Goal: Task Accomplishment & Management: Use online tool/utility

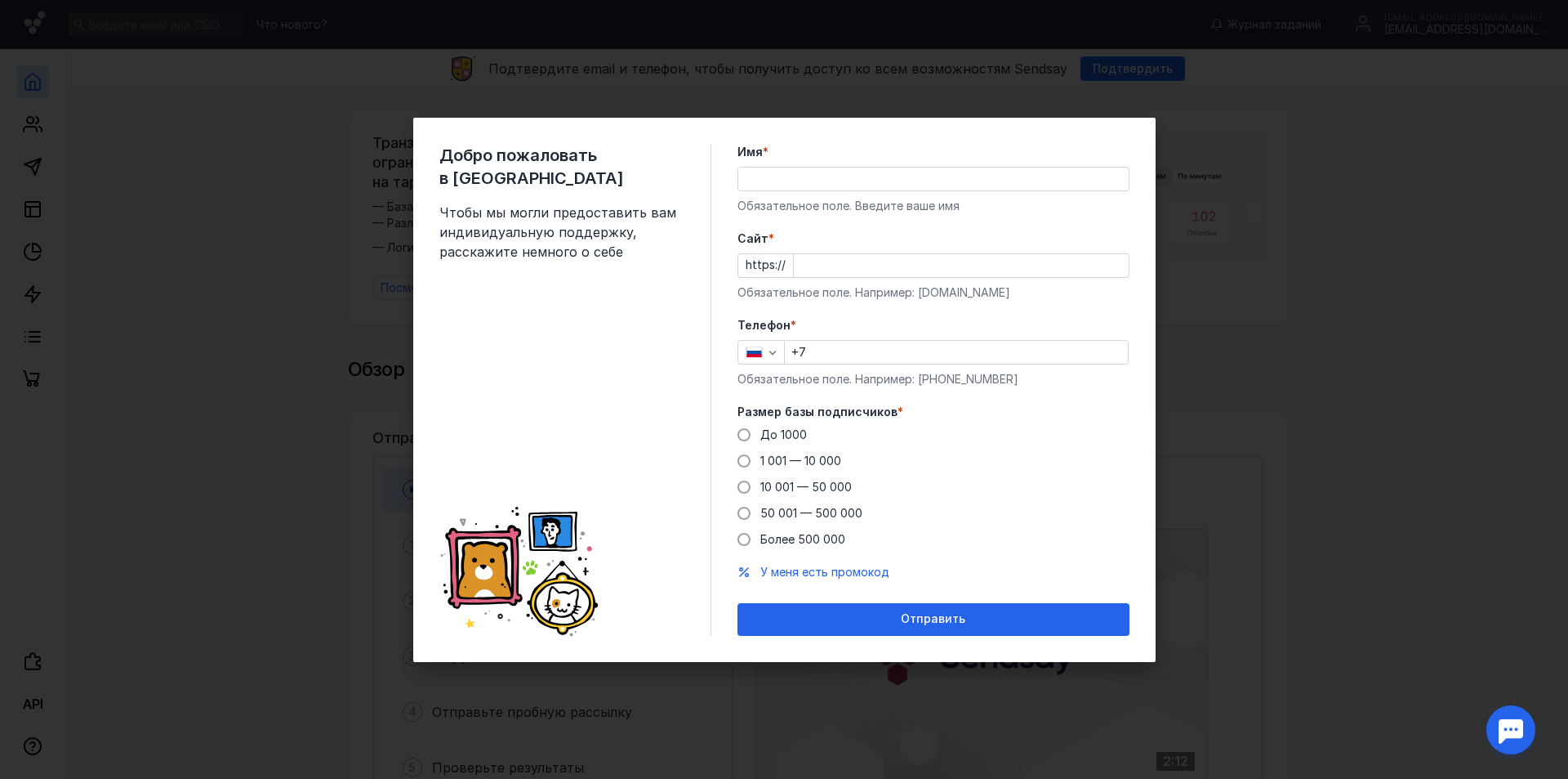
click at [740, 422] on div "Размер базы подписчиков * До [DATE] 1 001 — 10 000 10 001 — 50 000 50 001 — 500…" at bounding box center [933, 475] width 392 height 144
click at [739, 437] on span at bounding box center [744, 435] width 13 height 13
click at [0, 0] on input "До 1000" at bounding box center [0, 0] width 0 height 0
click at [833, 342] on input "+7" at bounding box center [957, 353] width 343 height 23
click at [829, 349] on input "+7" at bounding box center [957, 353] width 343 height 23
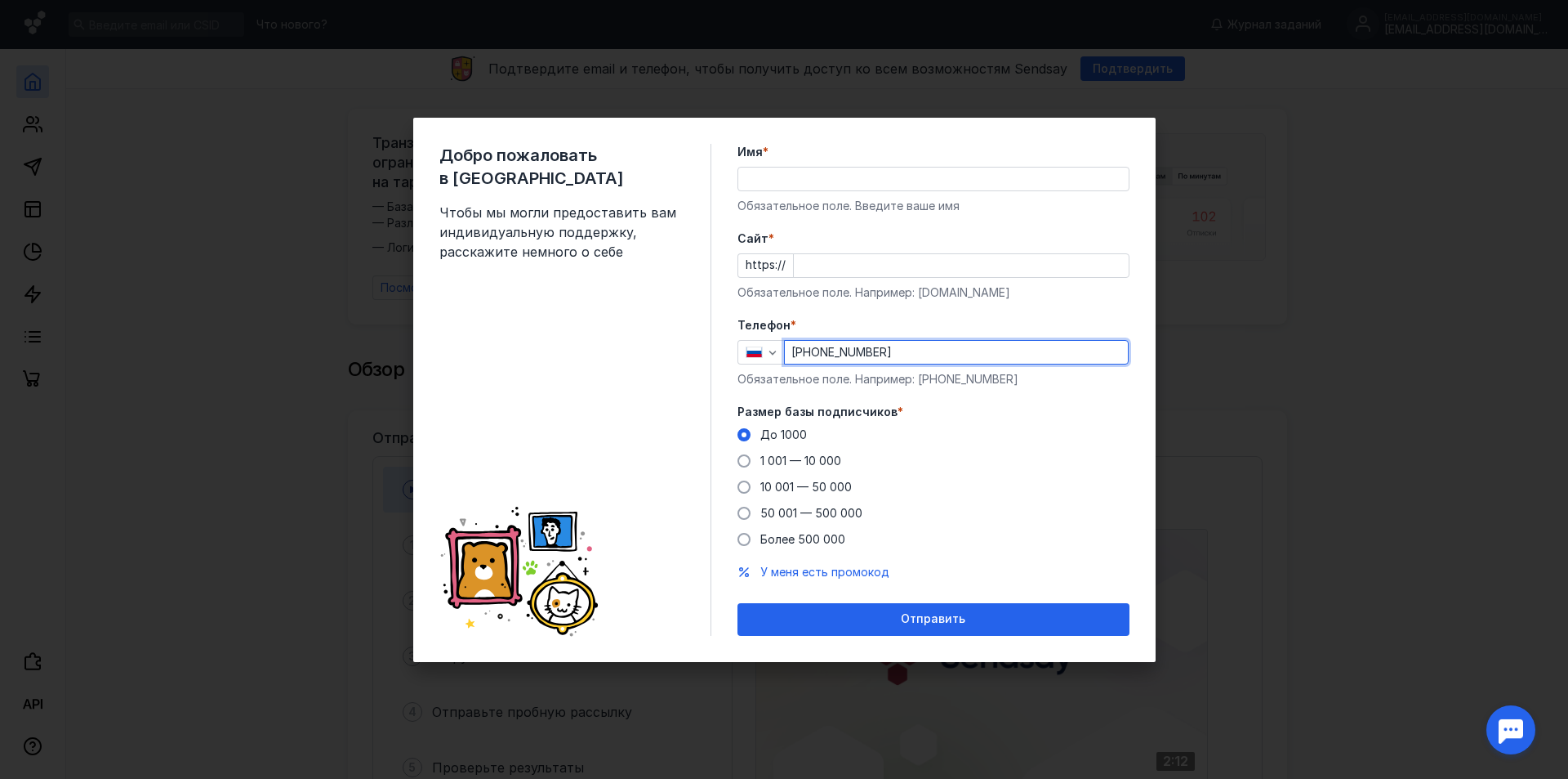
type input "[PHONE_NUMBER]"
click at [843, 264] on input "Cайт *" at bounding box center [962, 265] width 335 height 23
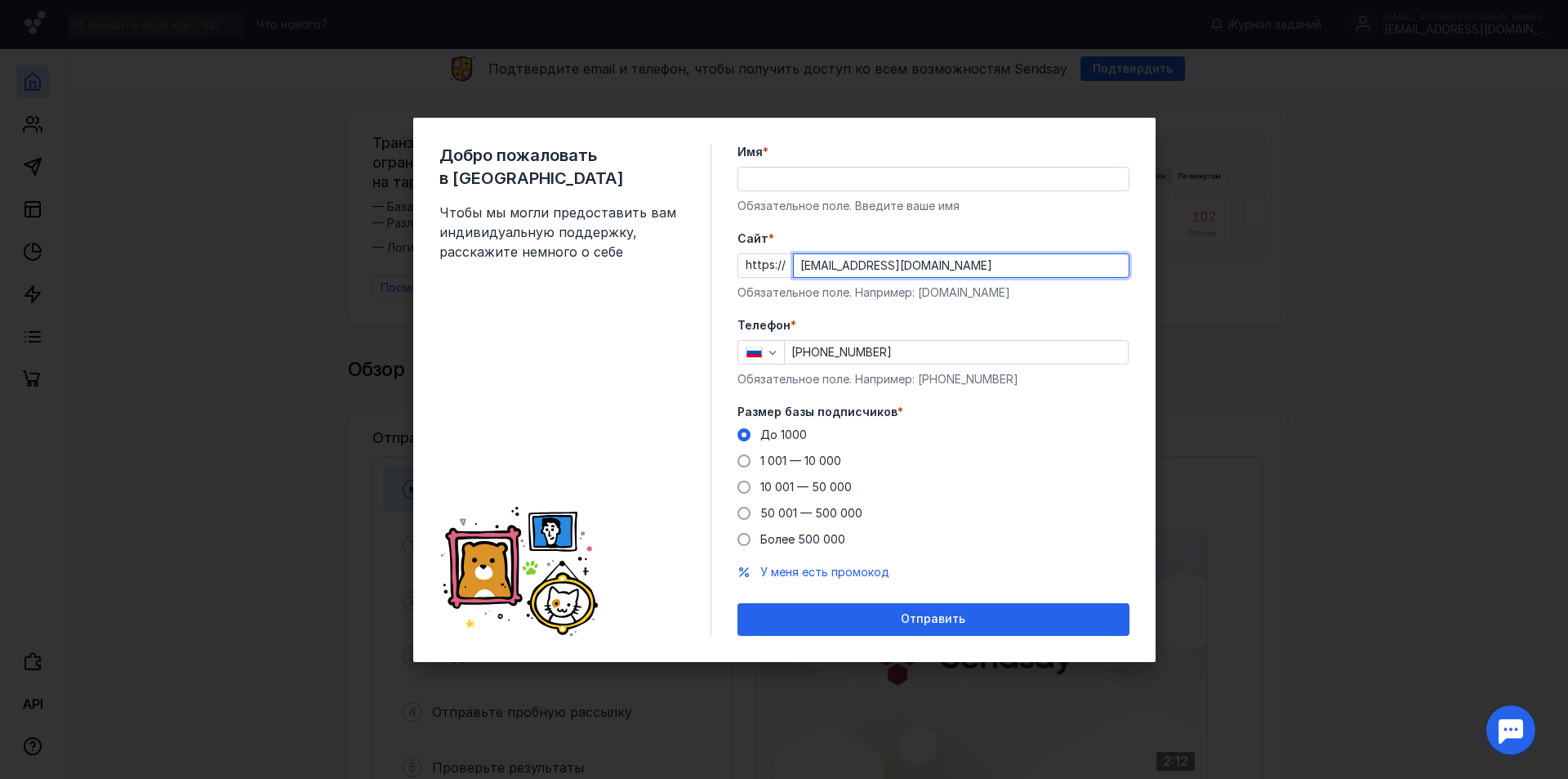
type input "[EMAIL_ADDRESS][DOMAIN_NAME]"
click at [828, 173] on input "Имя *" at bounding box center [934, 179] width 391 height 23
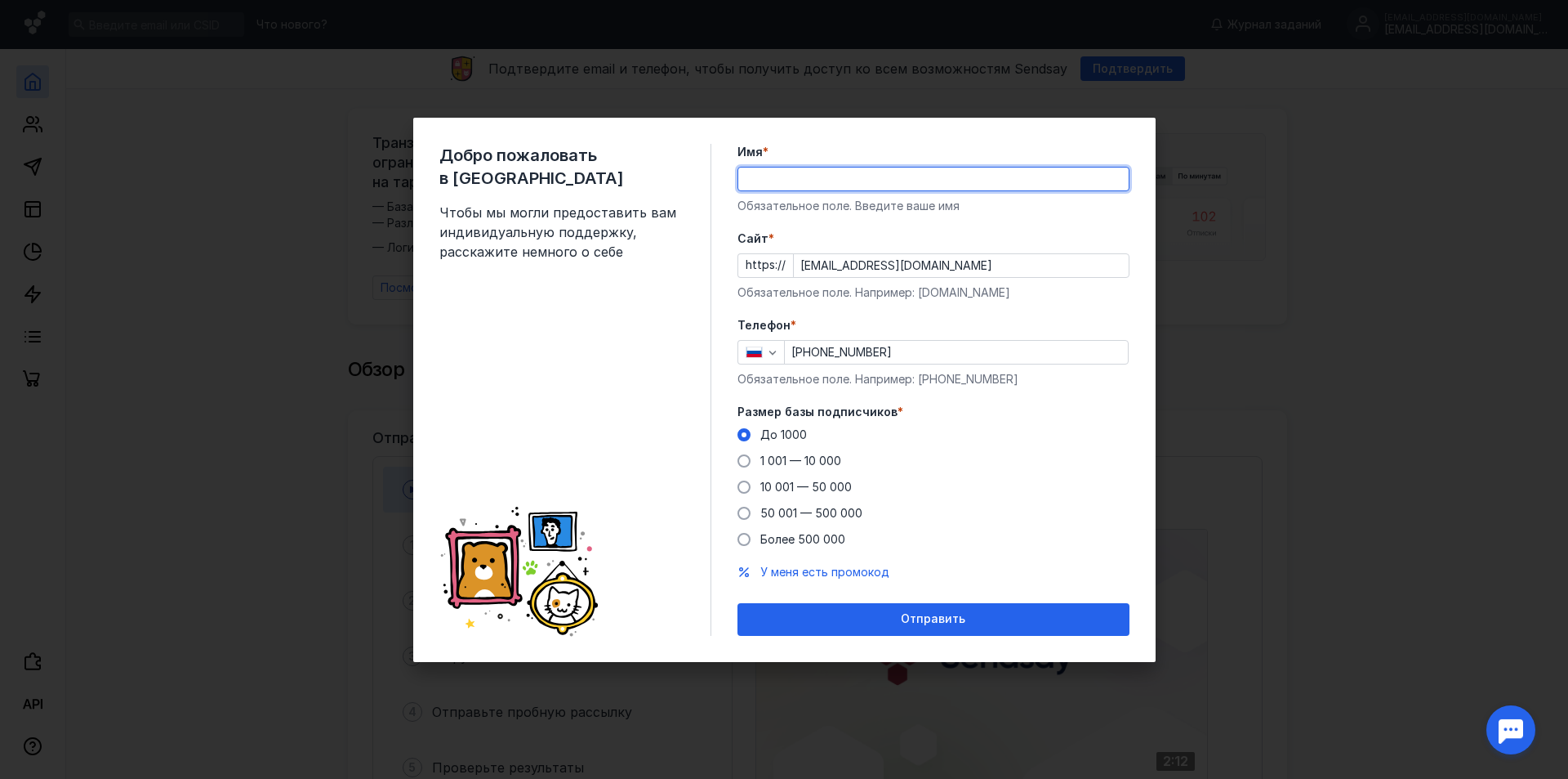
type input "У"
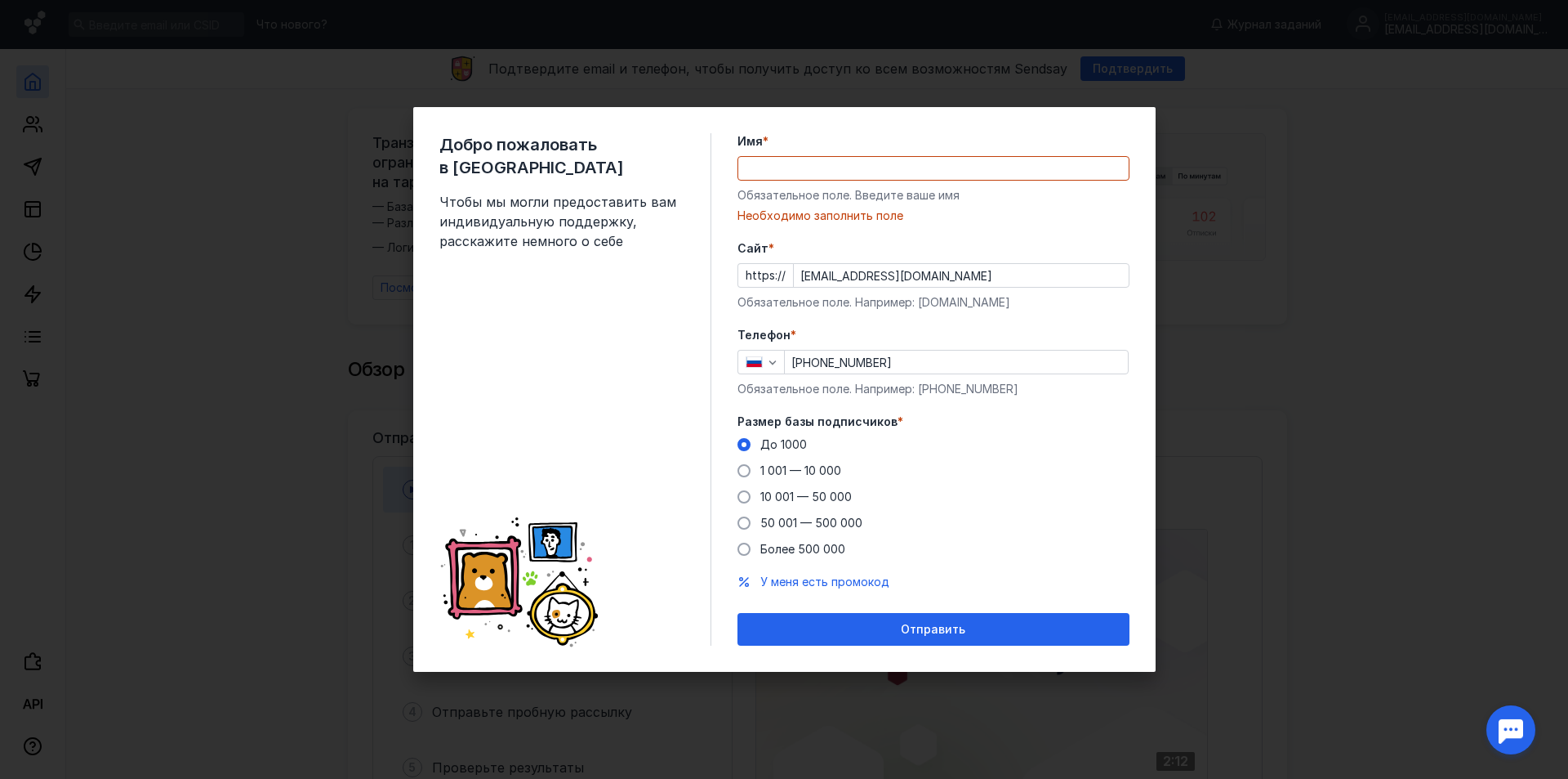
click at [899, 180] on div "Имя * Обязательное поле. Введите ваше имя [PERSON_NAME] заполнить поле" at bounding box center [933, 178] width 392 height 91
click at [900, 170] on input "Имя *" at bounding box center [934, 169] width 391 height 23
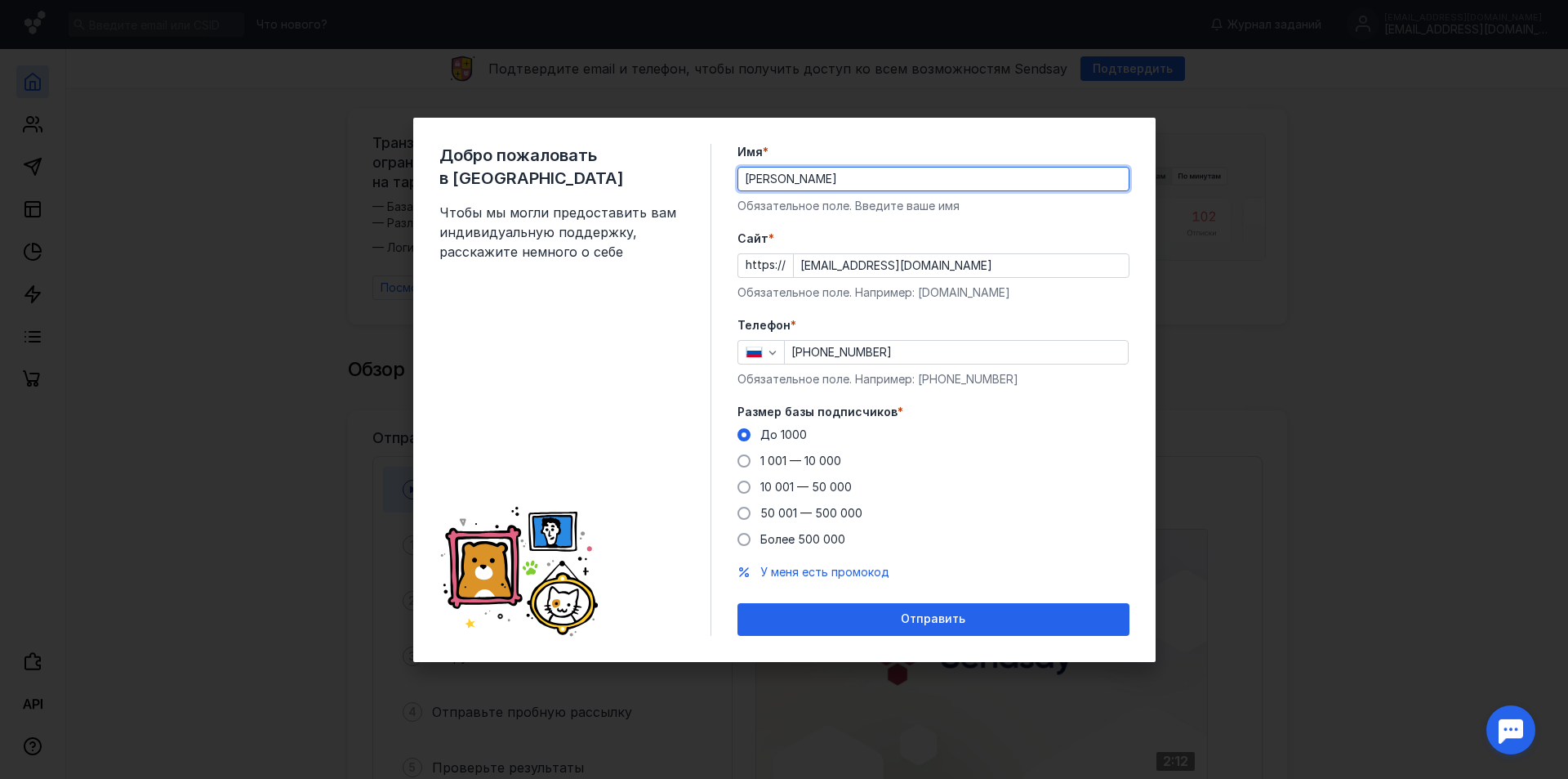
click at [927, 240] on label "Cайт *" at bounding box center [933, 238] width 392 height 16
click at [927, 254] on input "[EMAIL_ADDRESS][DOMAIN_NAME]" at bounding box center [962, 265] width 335 height 23
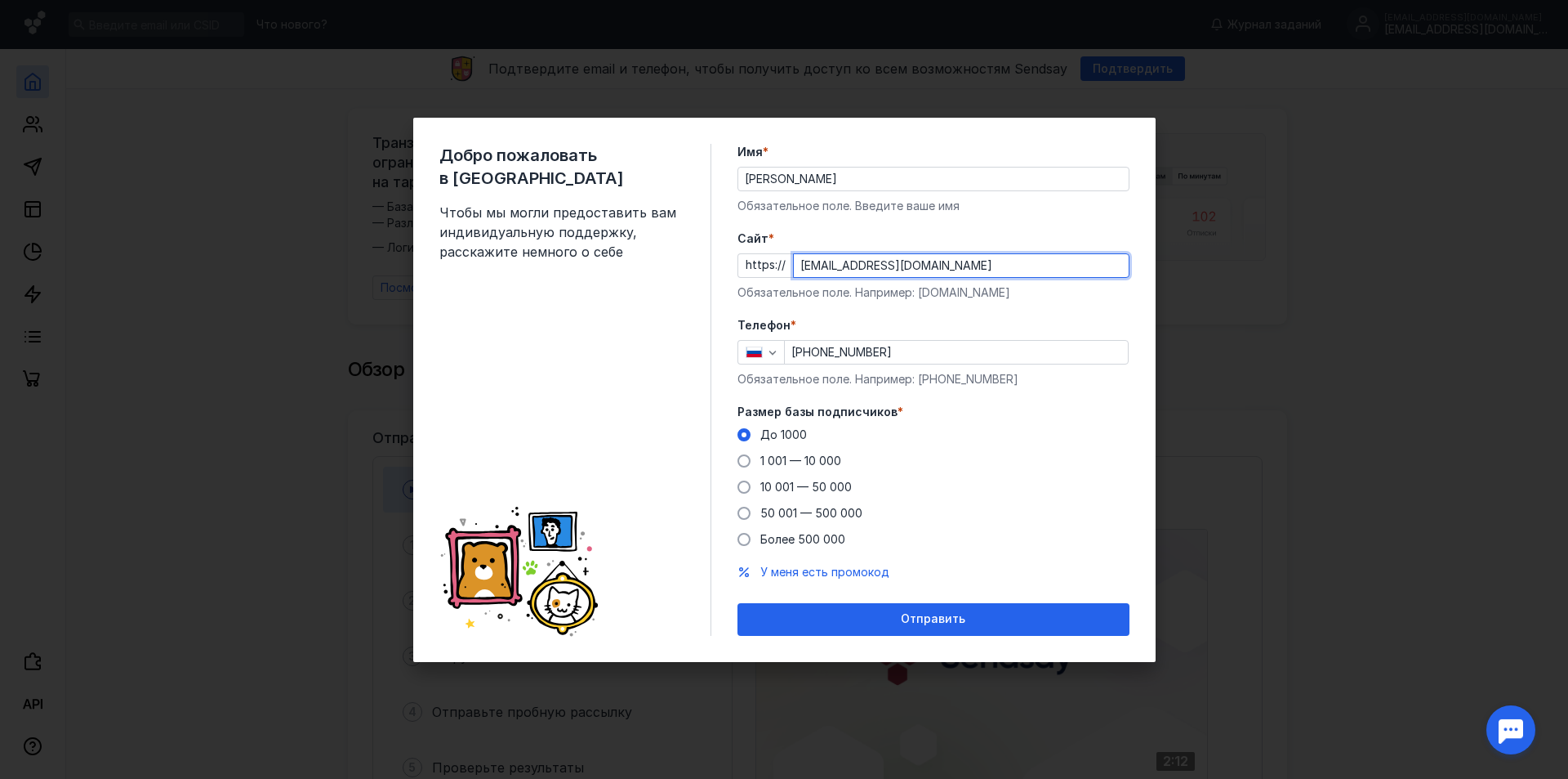
click at [835, 175] on input "[PERSON_NAME]" at bounding box center [934, 179] width 391 height 23
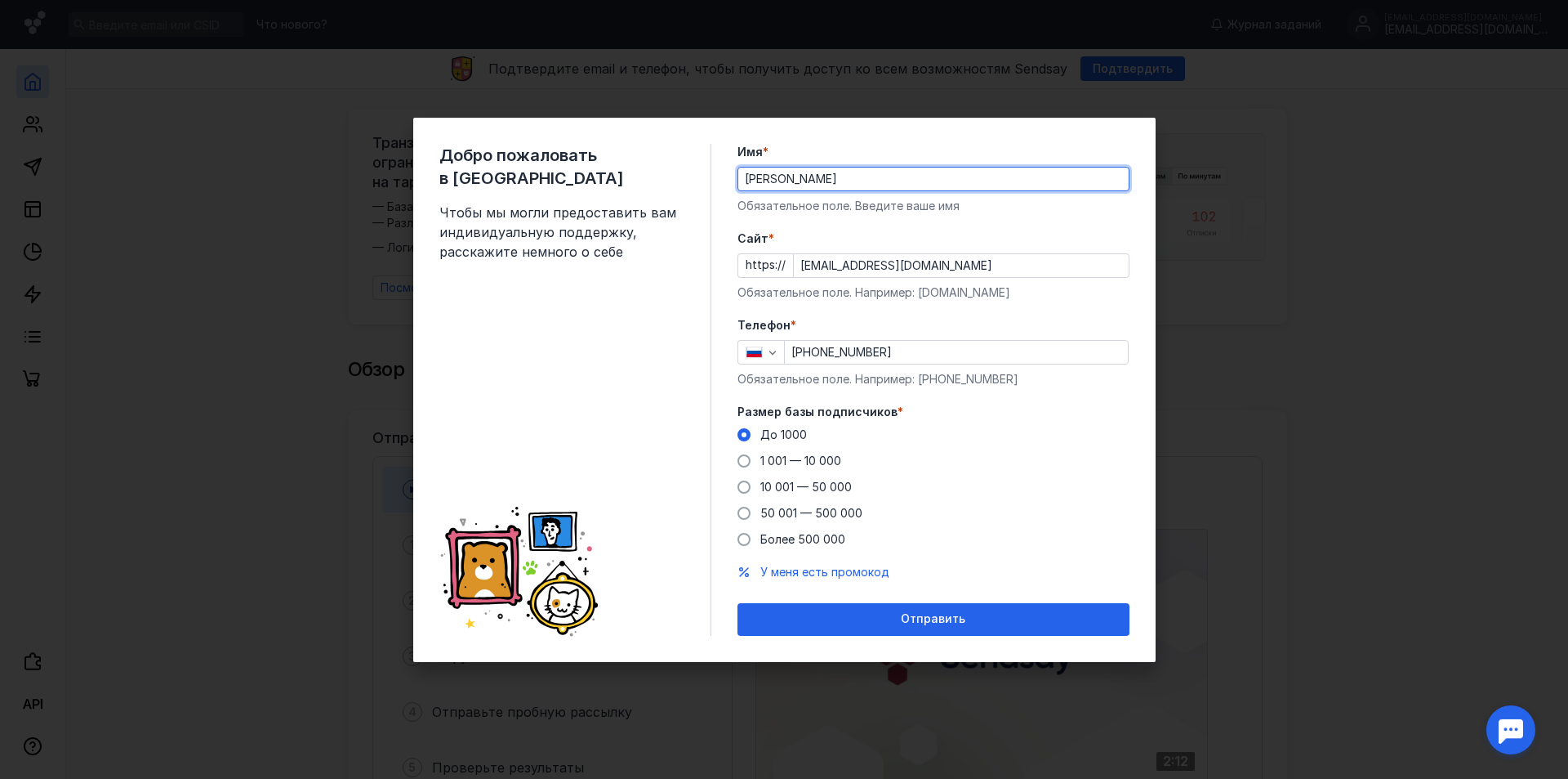
type input "[PERSON_NAME]"
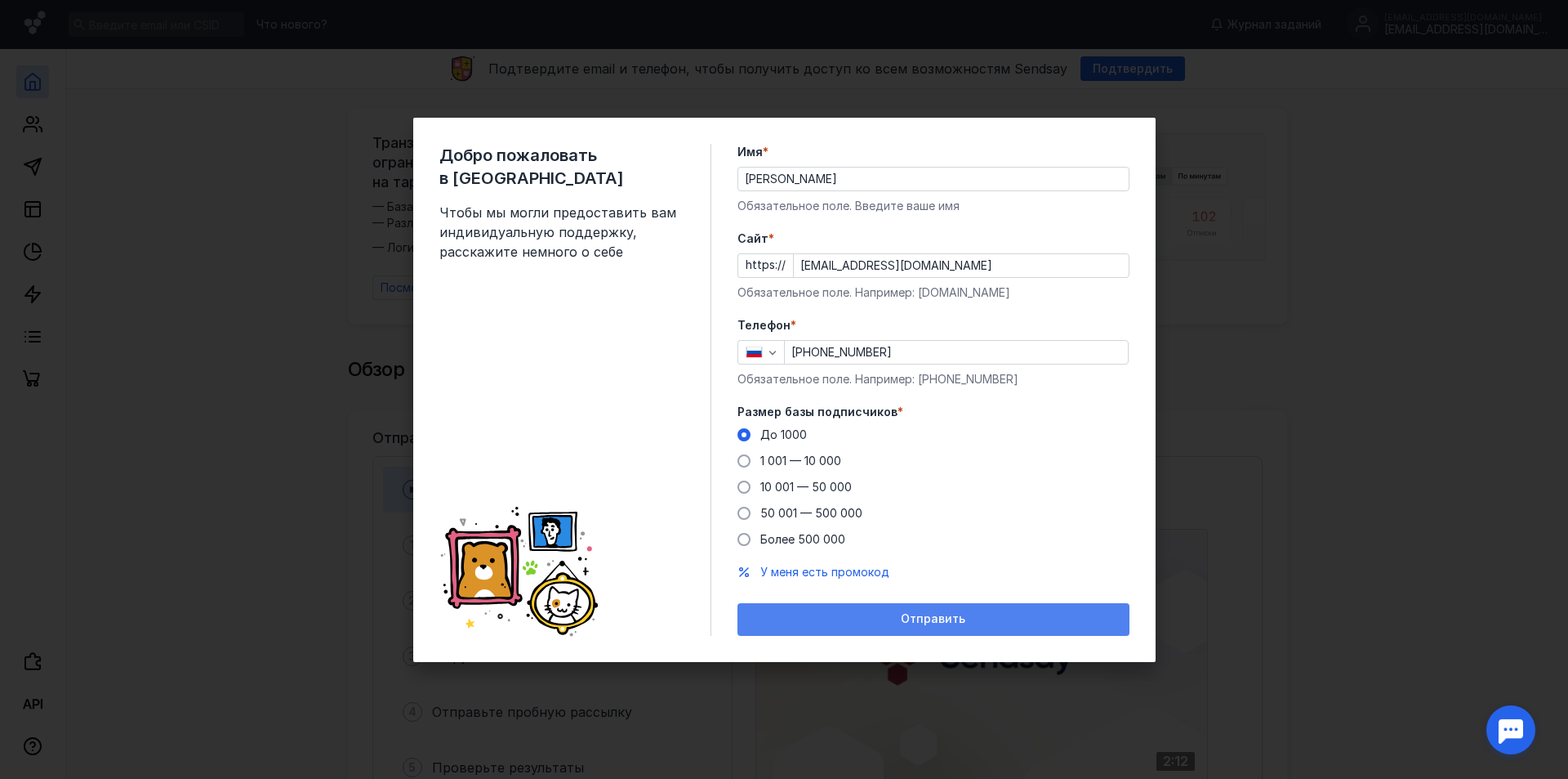
click at [866, 630] on div "Отправить" at bounding box center [933, 619] width 392 height 33
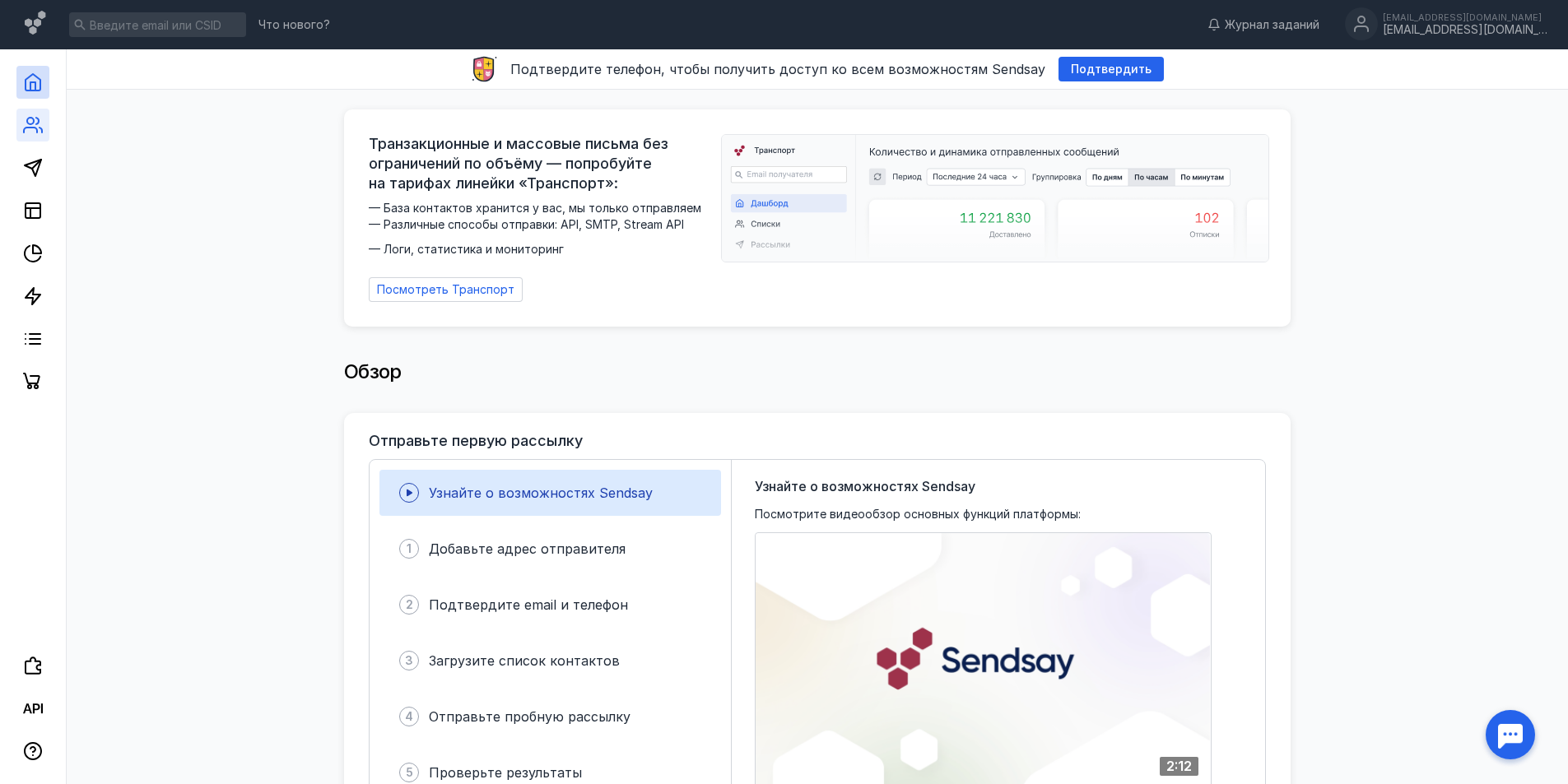
click at [21, 122] on link at bounding box center [33, 125] width 33 height 33
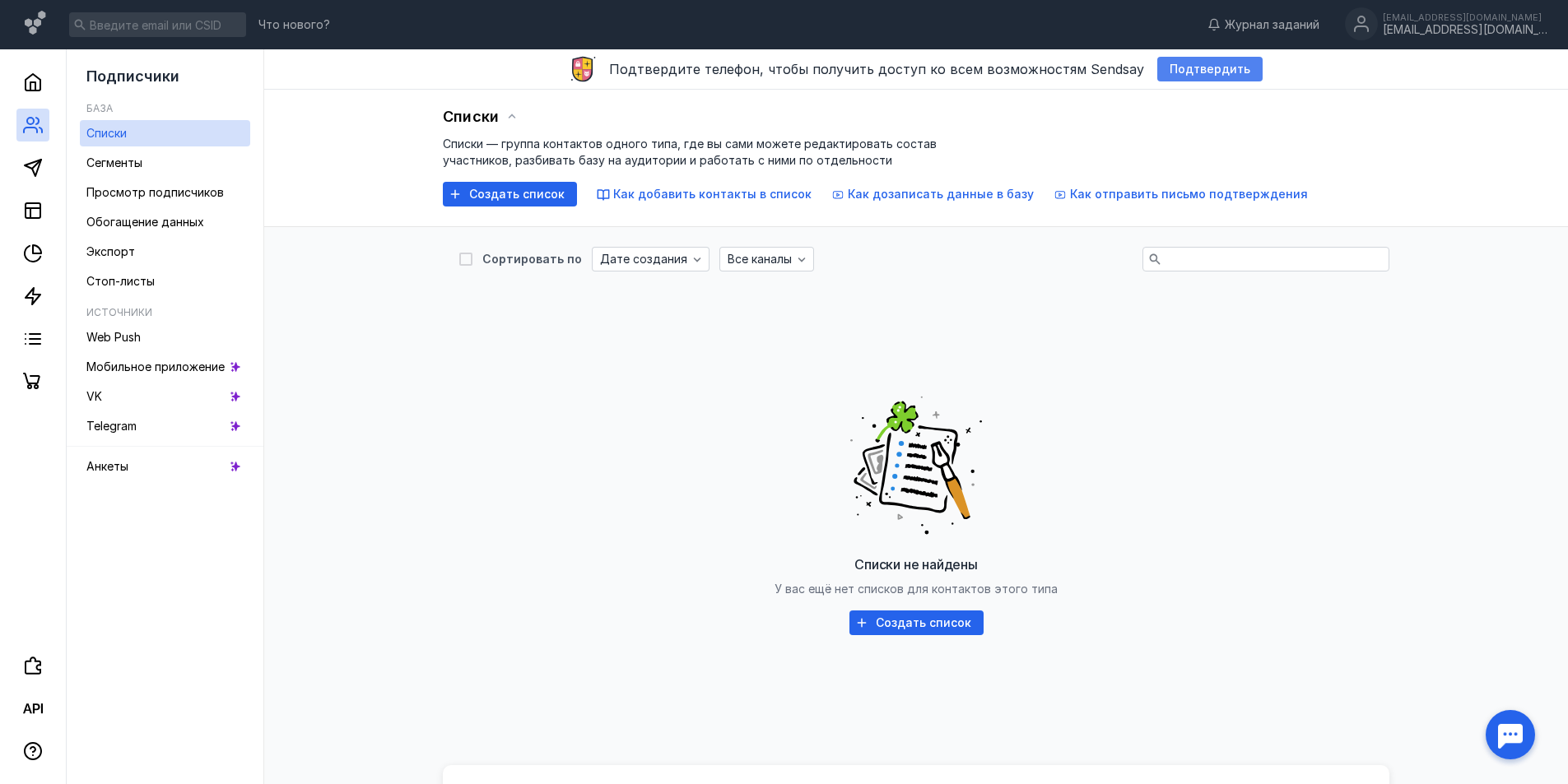
click at [1197, 67] on span "Подтвердить" at bounding box center [1210, 69] width 81 height 14
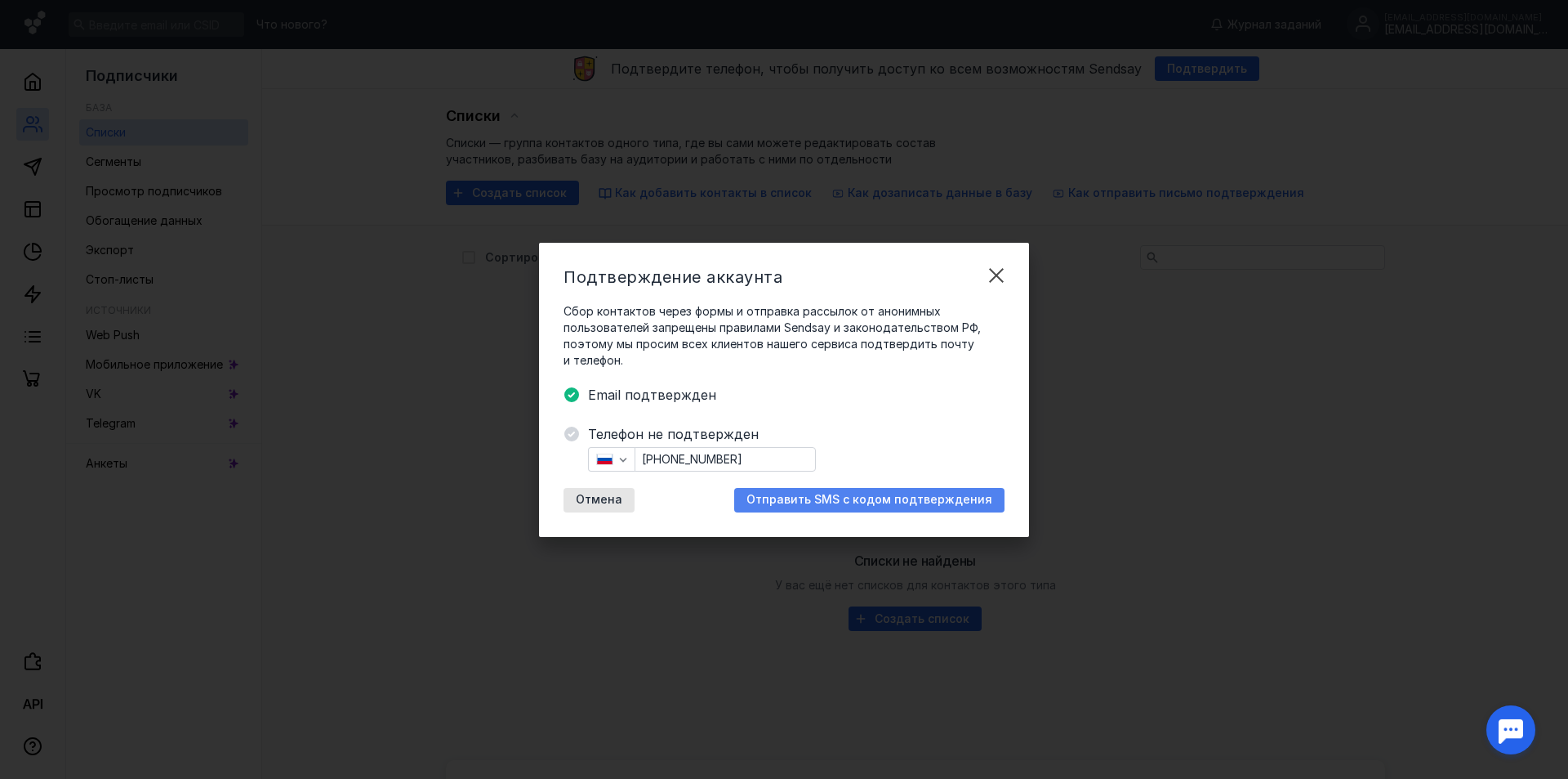
click at [875, 501] on span "Отправить SMS с кодом подтверждения" at bounding box center [869, 499] width 246 height 13
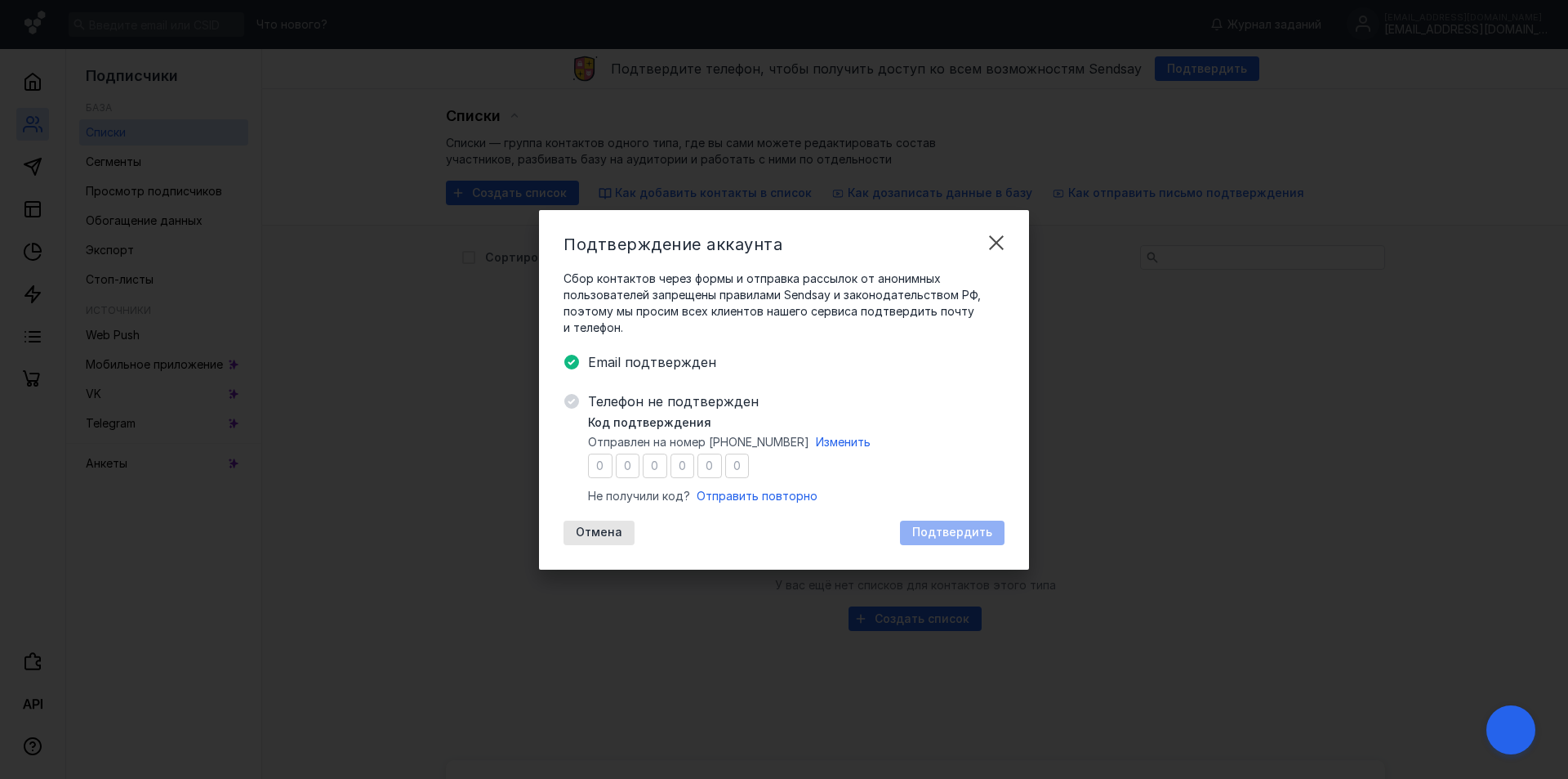
type input "9"
type input "3"
type input "7"
type input "9"
type input "4"
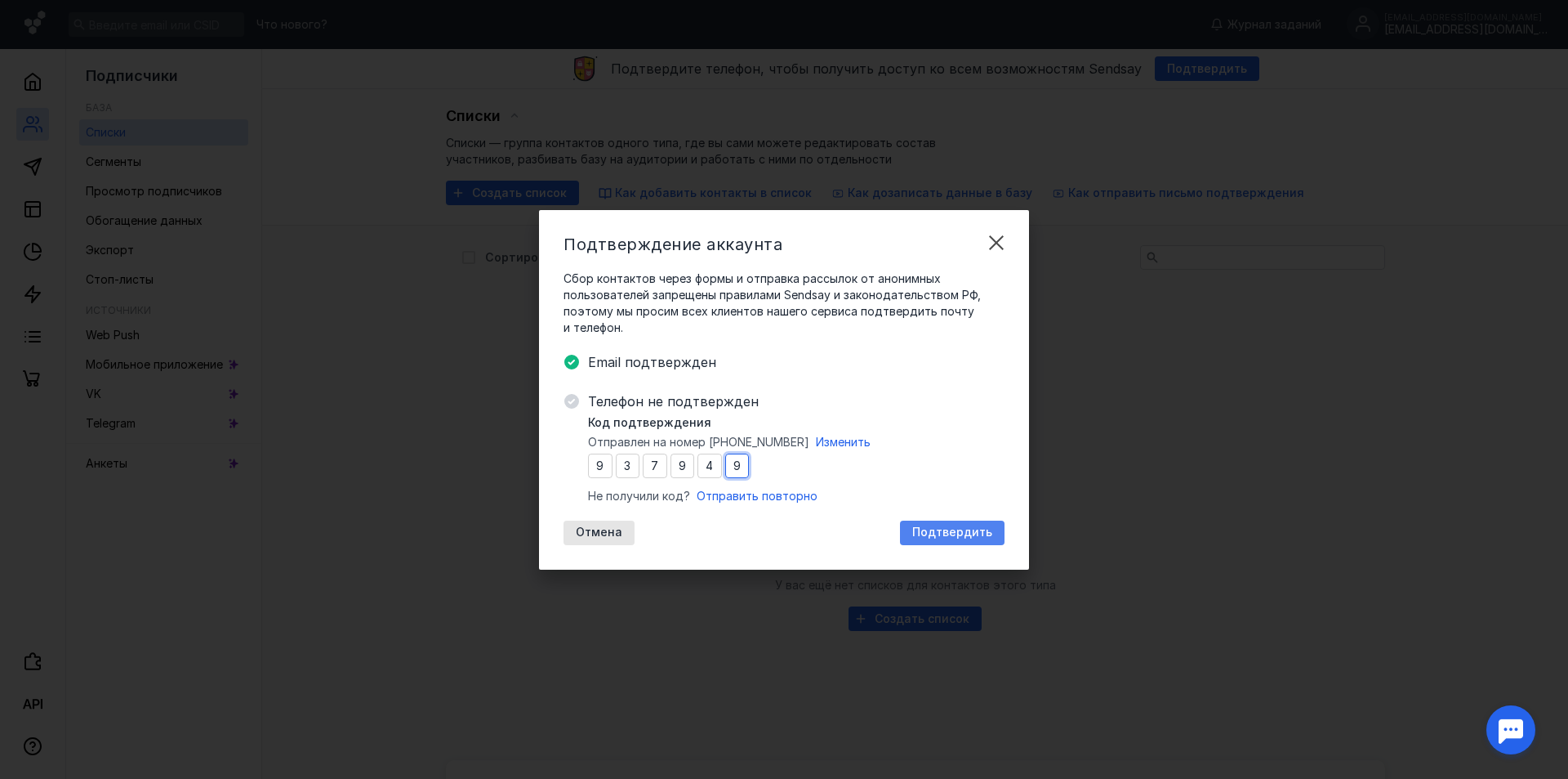
type input "9"
click at [958, 536] on span "Подтвердить" at bounding box center [953, 532] width 80 height 13
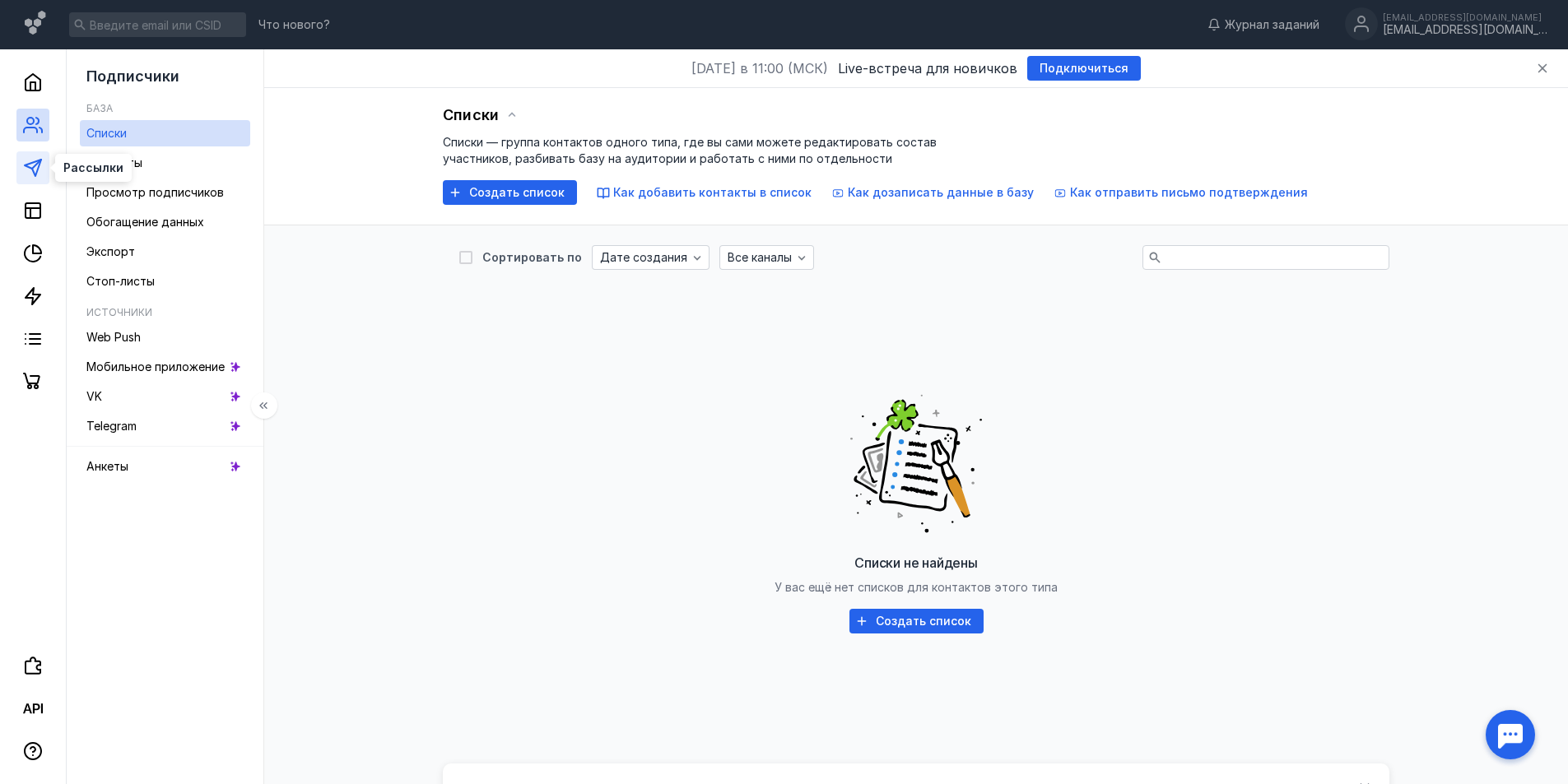
click at [36, 173] on icon at bounding box center [33, 168] width 19 height 19
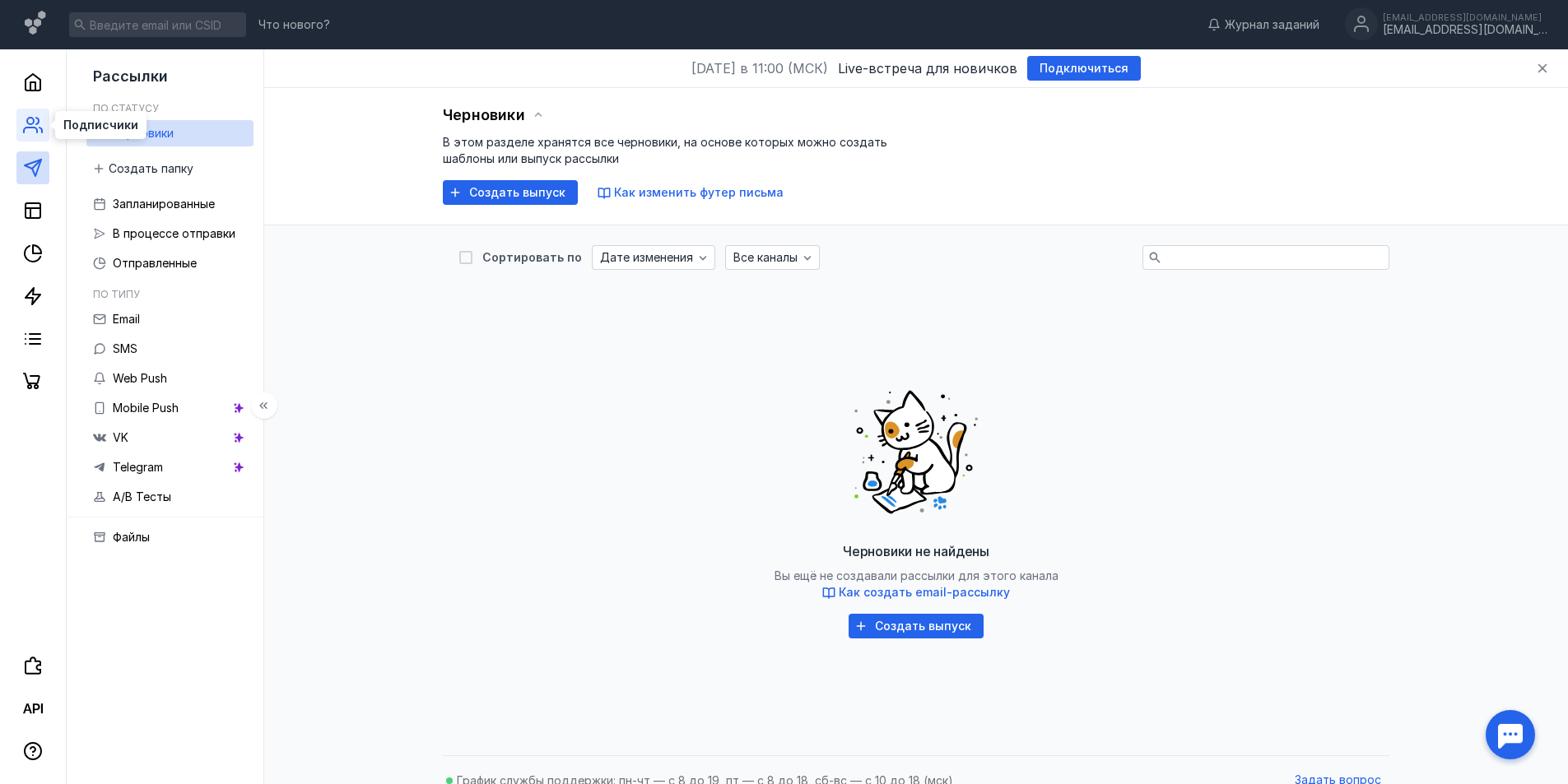
click at [39, 121] on icon at bounding box center [38, 121] width 3 height 7
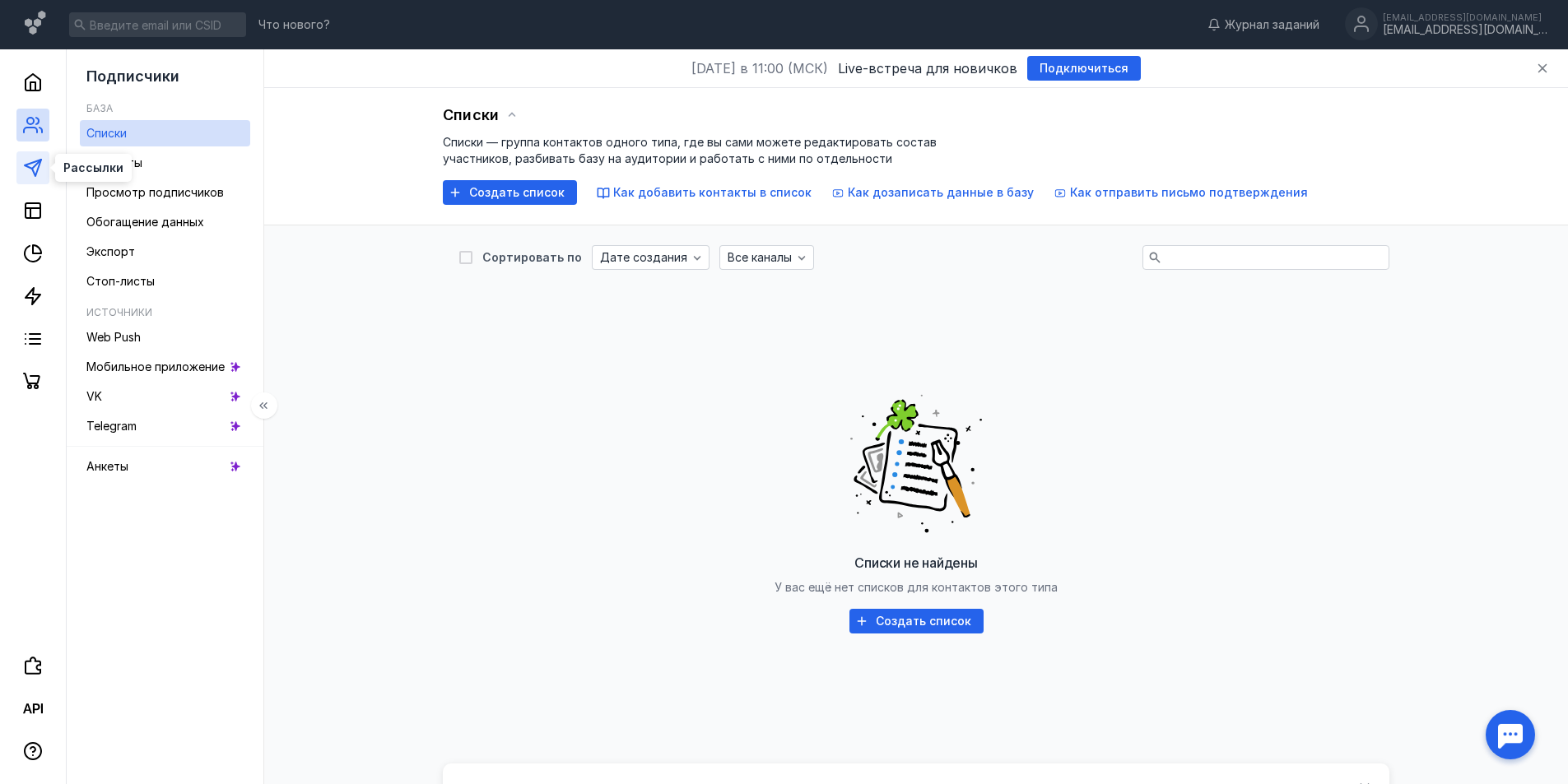
click at [32, 160] on icon at bounding box center [33, 168] width 19 height 19
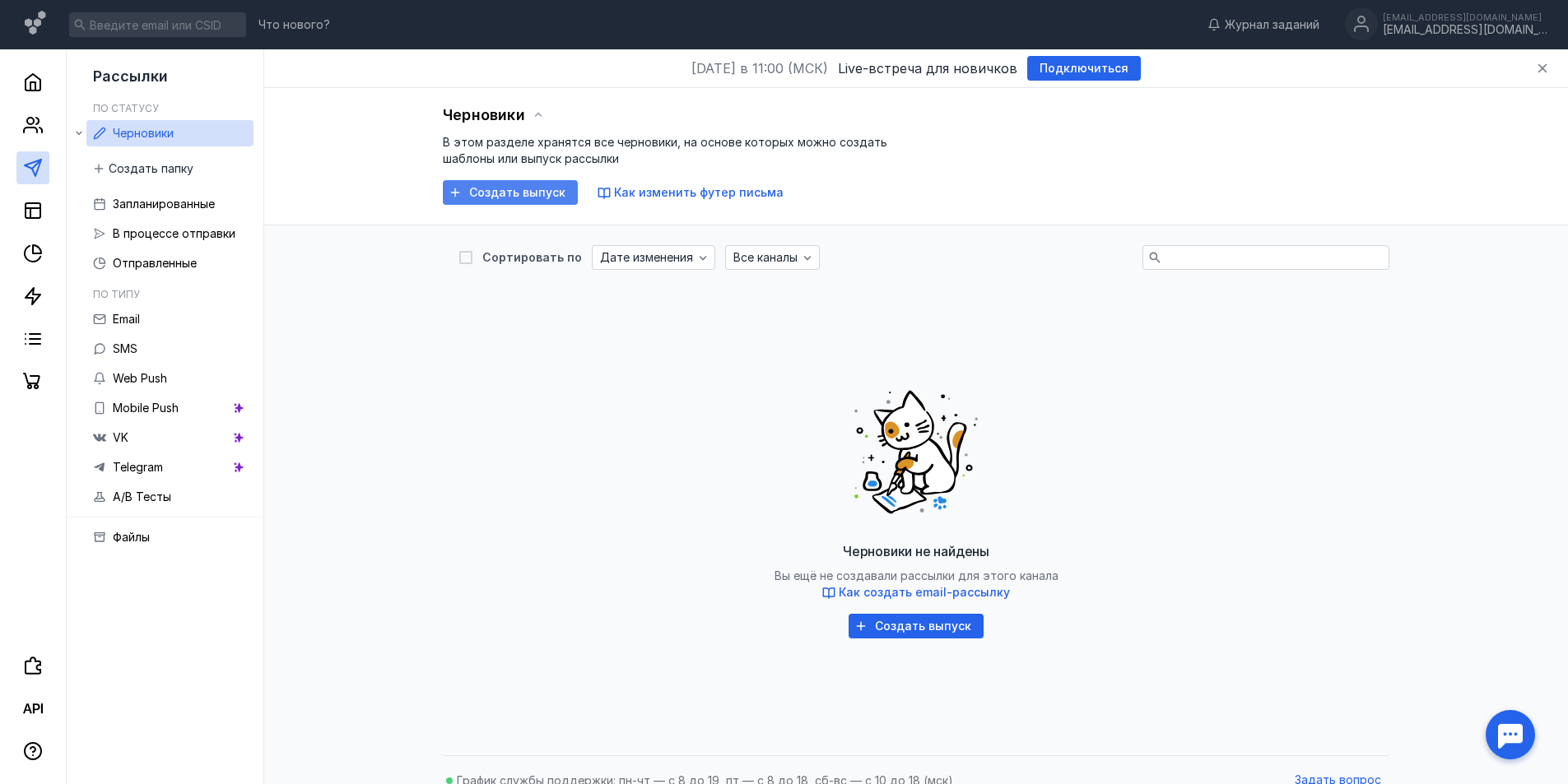
click at [519, 195] on span "Создать выпуск" at bounding box center [517, 193] width 96 height 14
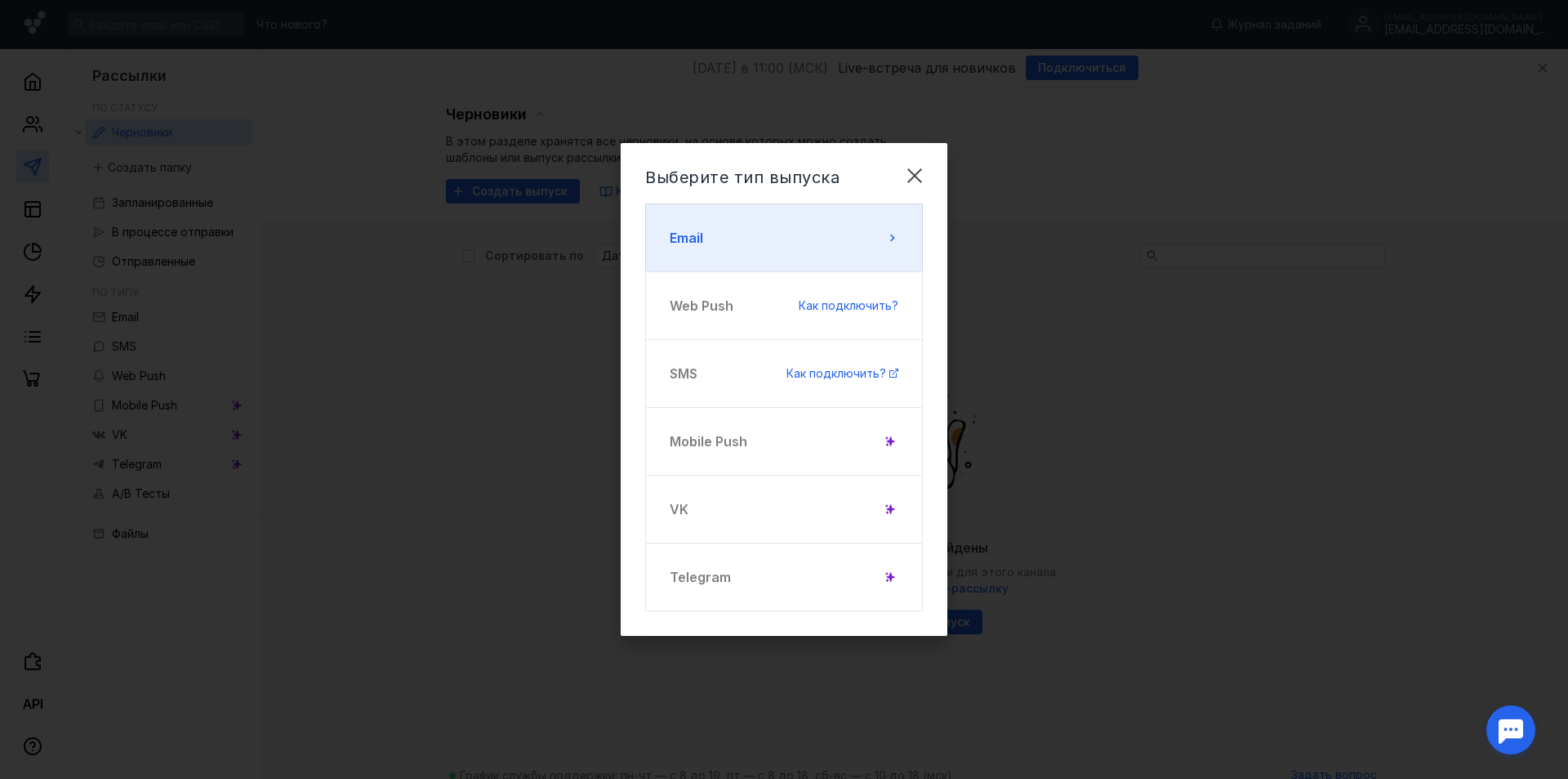
click at [693, 219] on button "Email" at bounding box center [784, 238] width 278 height 69
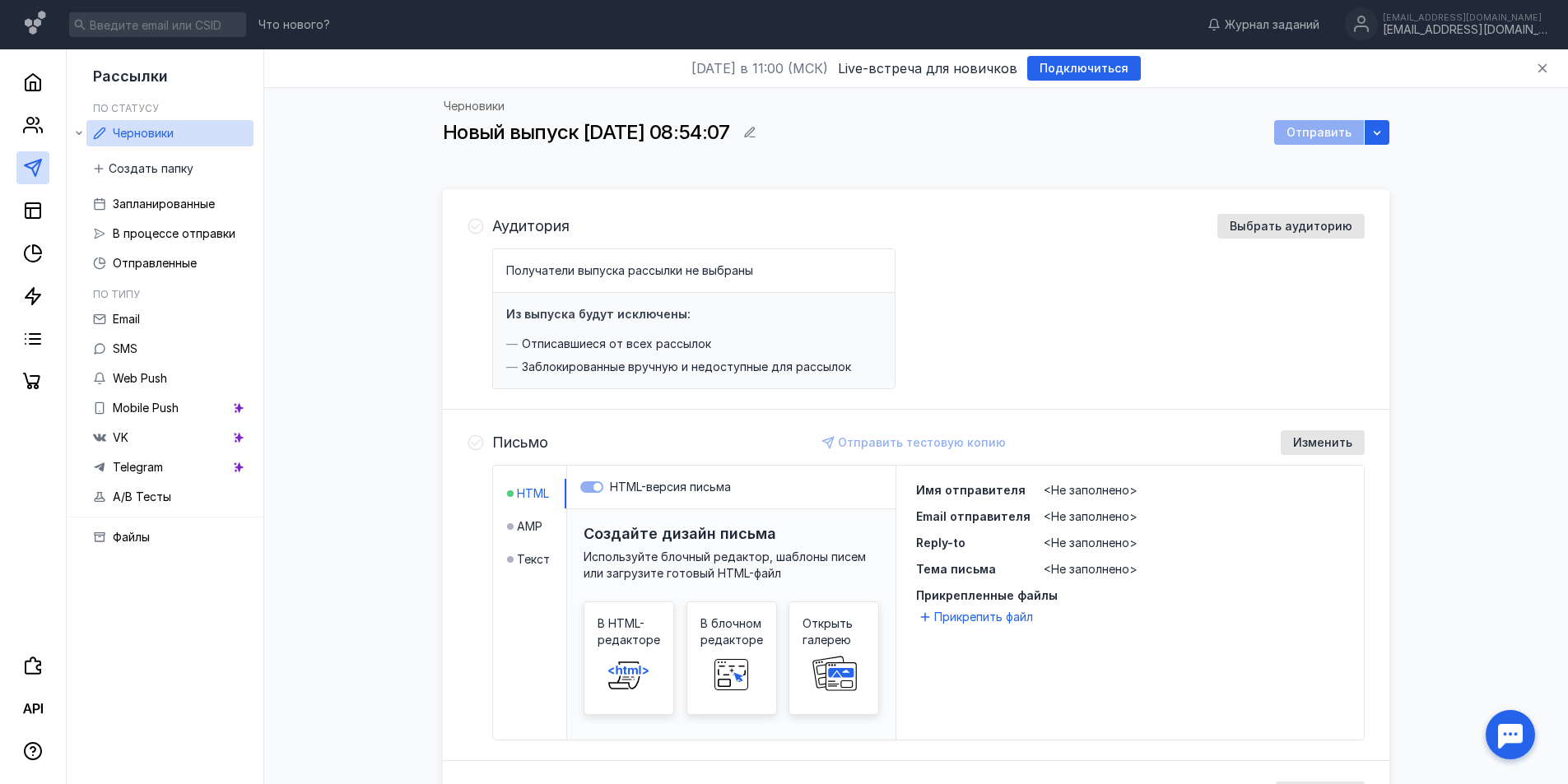
scroll to position [82, 0]
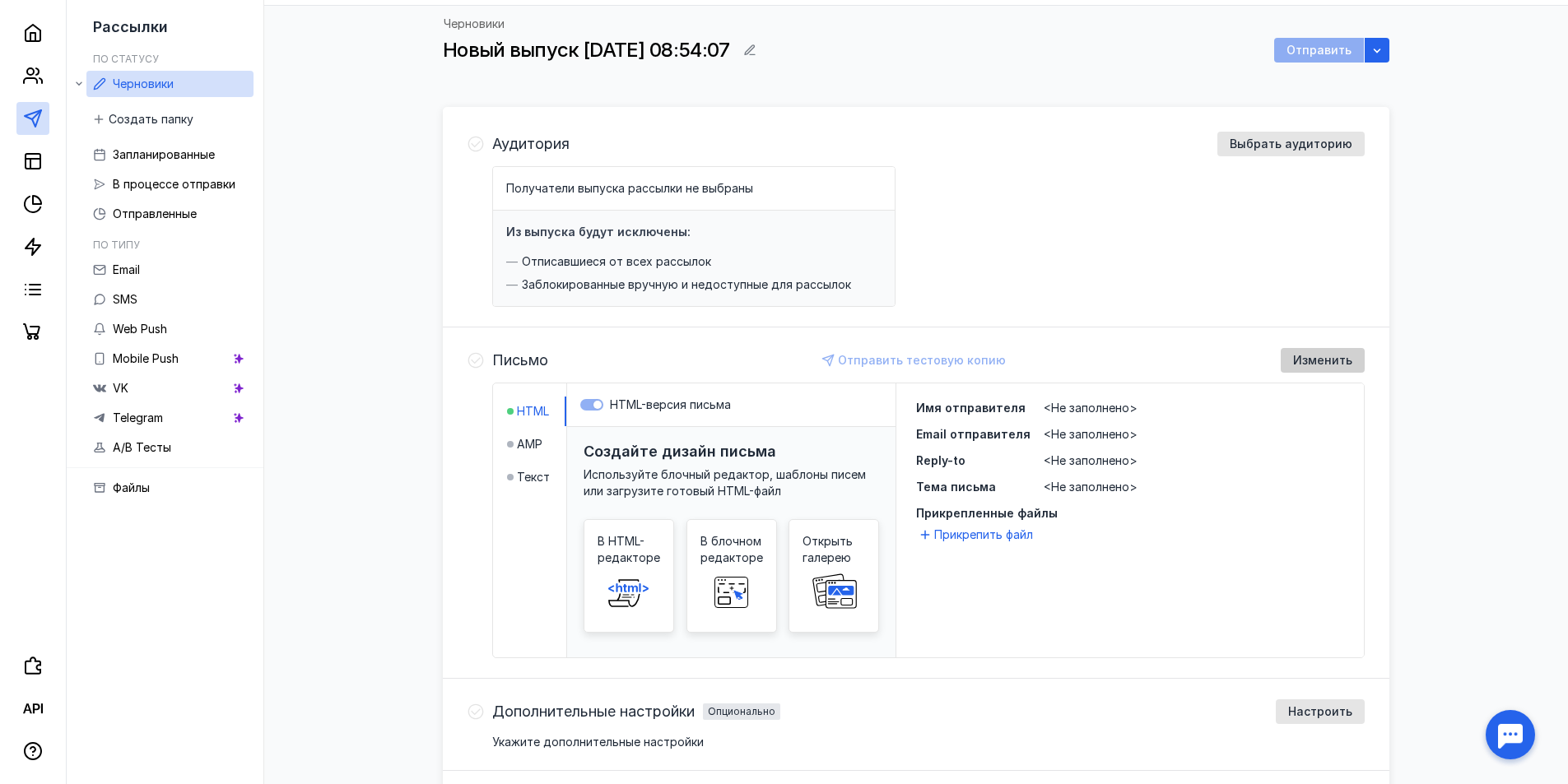
click at [1335, 361] on span "Изменить" at bounding box center [1322, 361] width 59 height 14
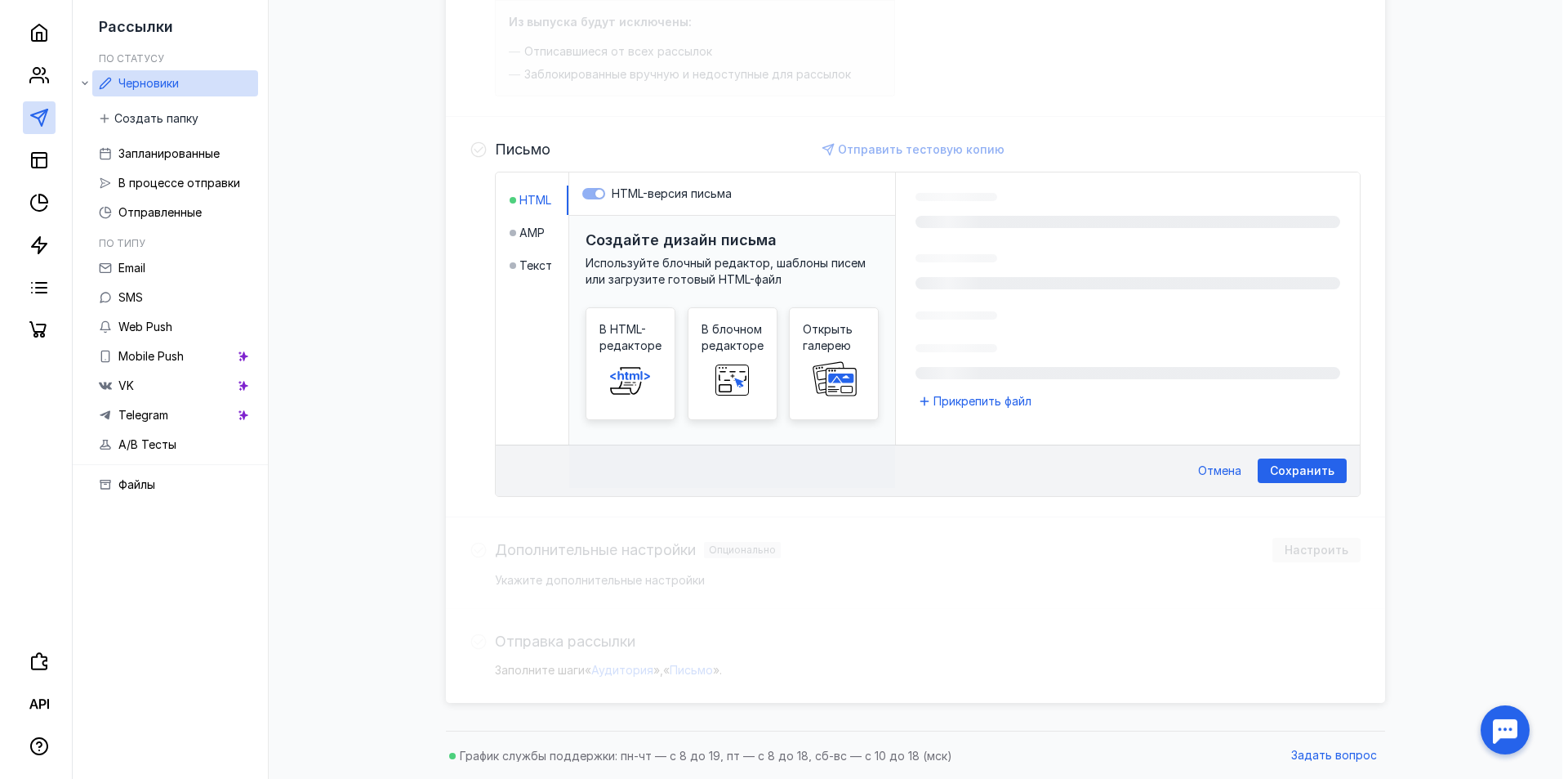
scroll to position [303, 0]
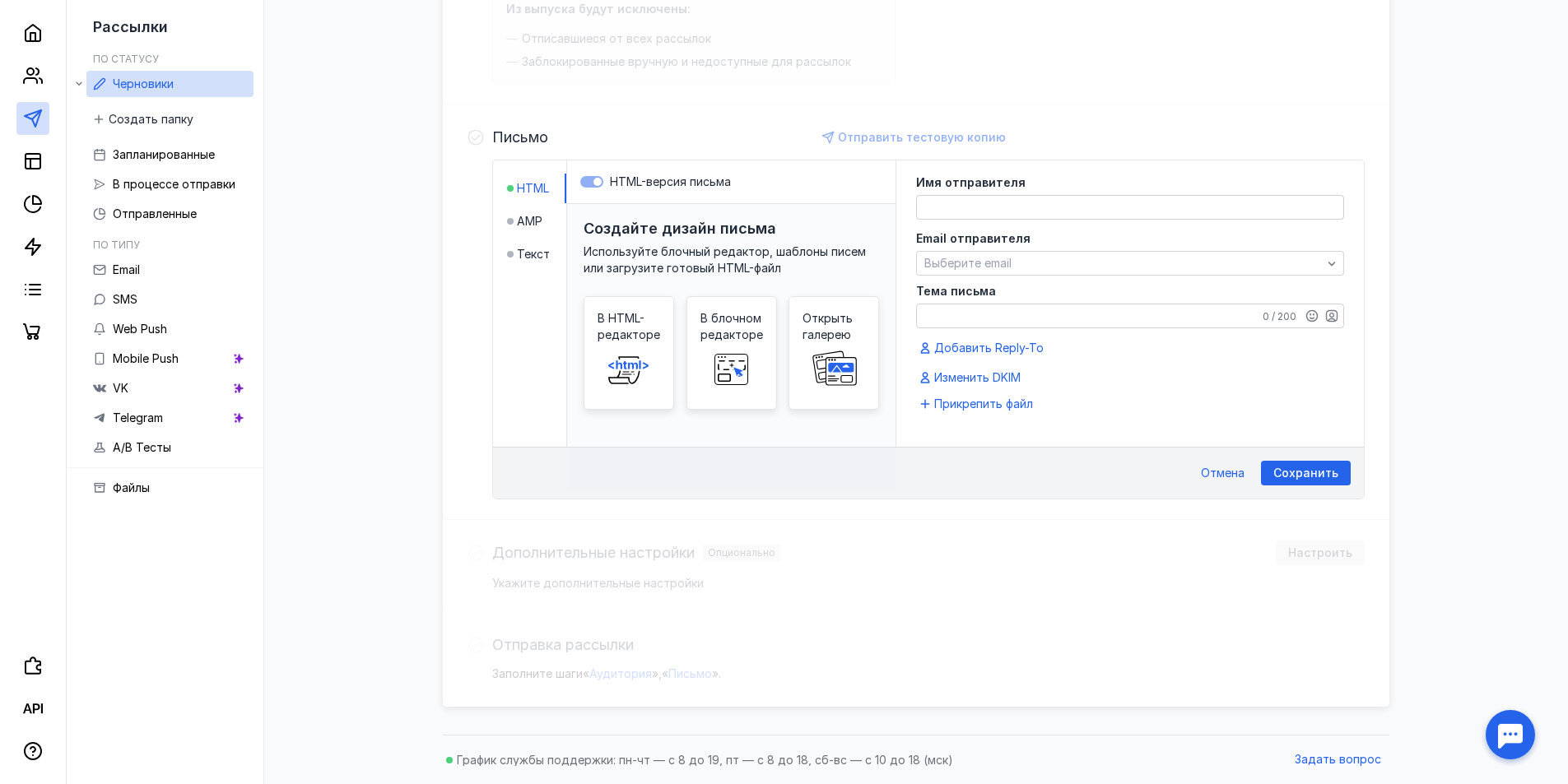
click at [1009, 210] on textarea at bounding box center [1130, 207] width 426 height 23
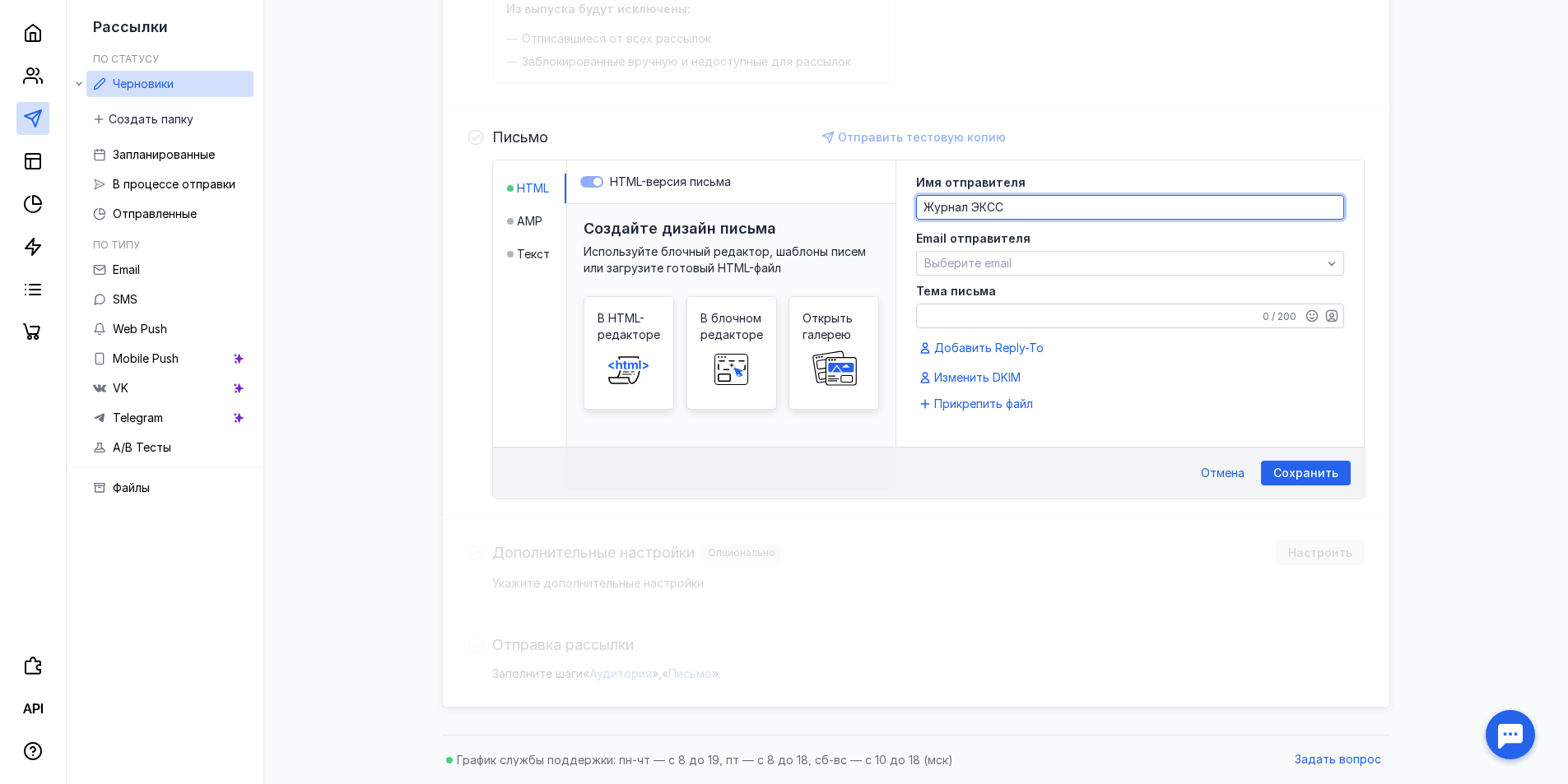
type textarea "Журнал ЭКСС"
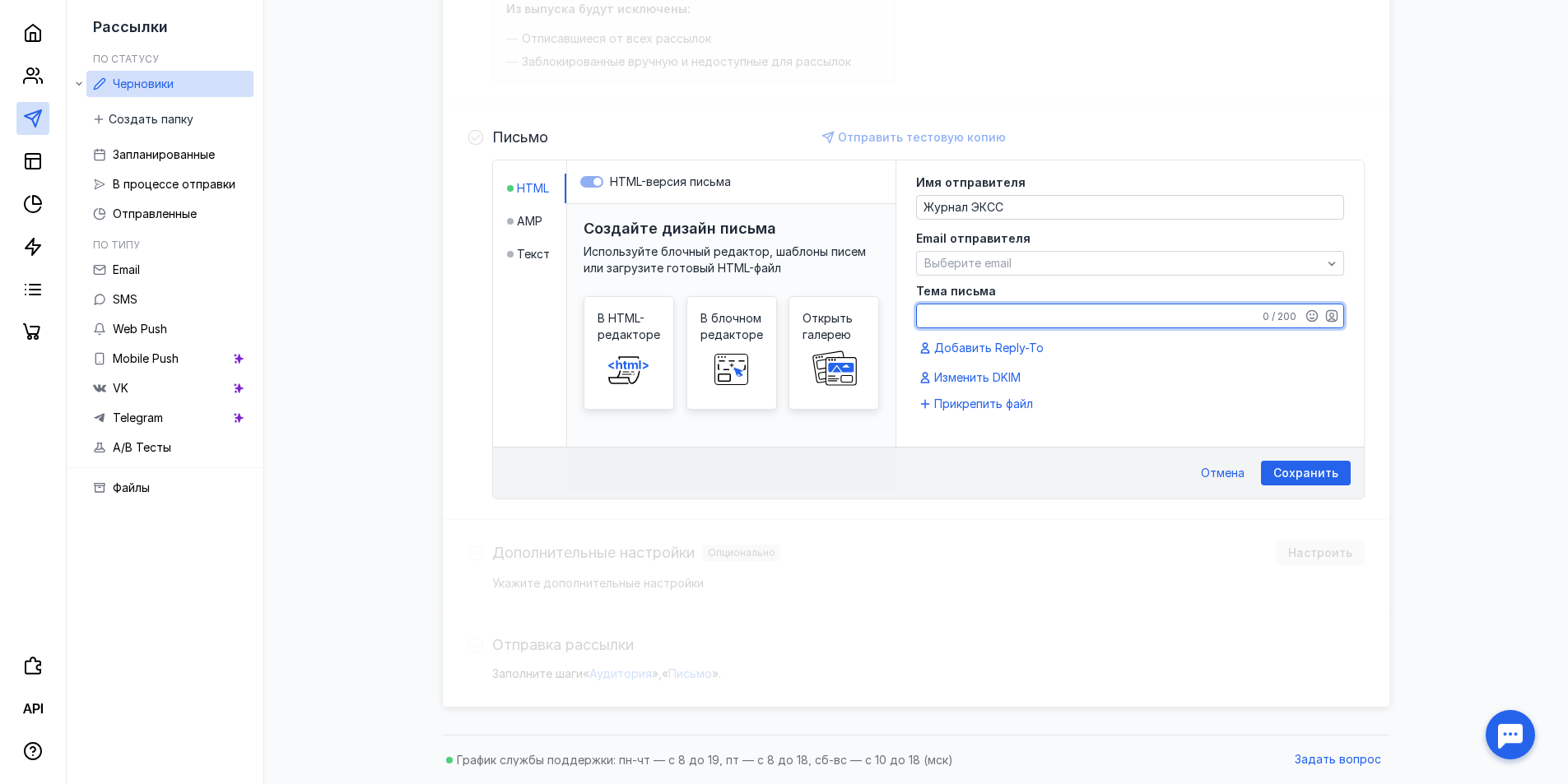
click at [965, 321] on textarea "Тема письма" at bounding box center [1130, 316] width 426 height 23
type textarea "Публикация в отраслевом журнале"
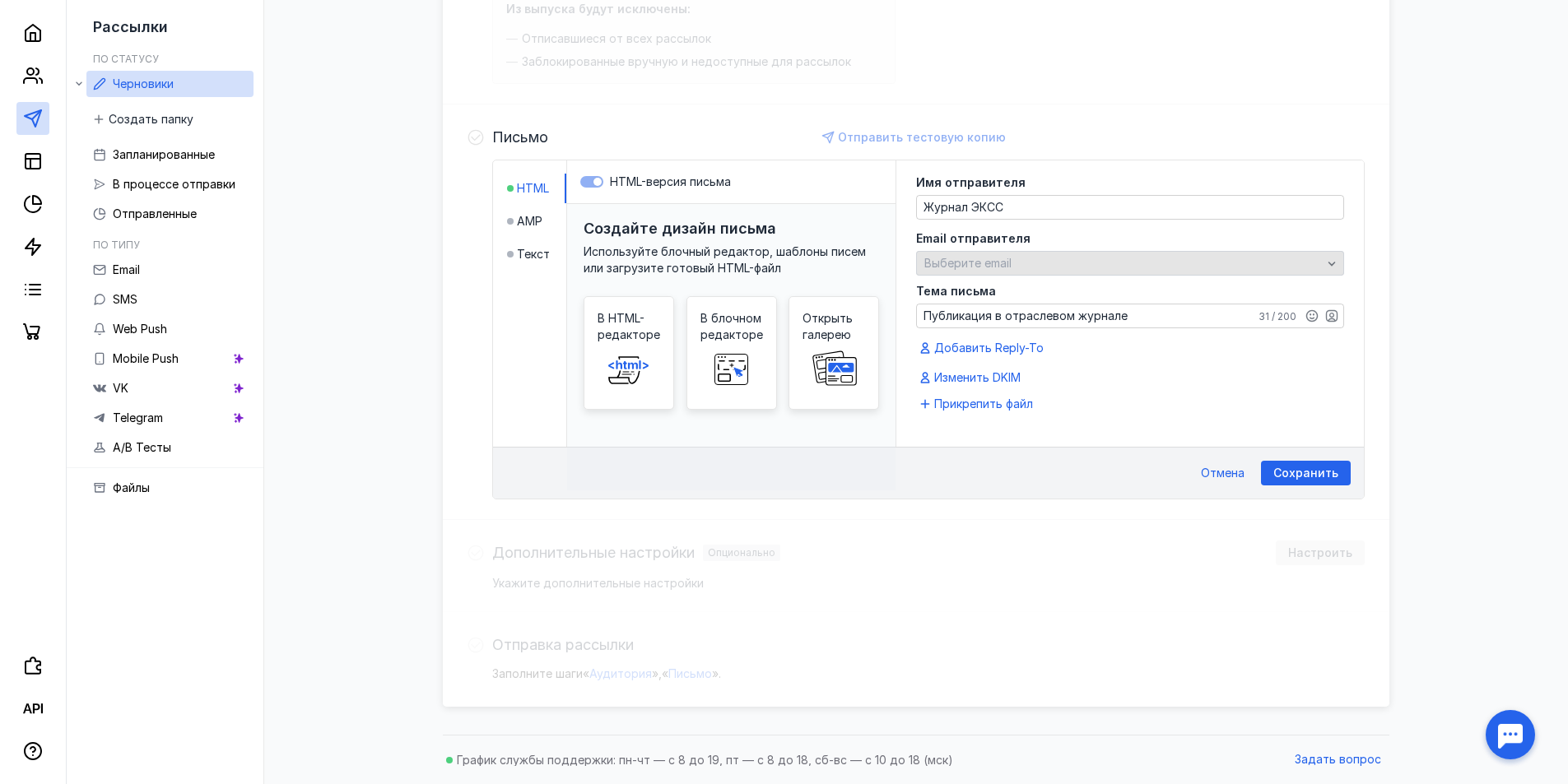
click at [977, 259] on span "Выберите email" at bounding box center [968, 262] width 87 height 14
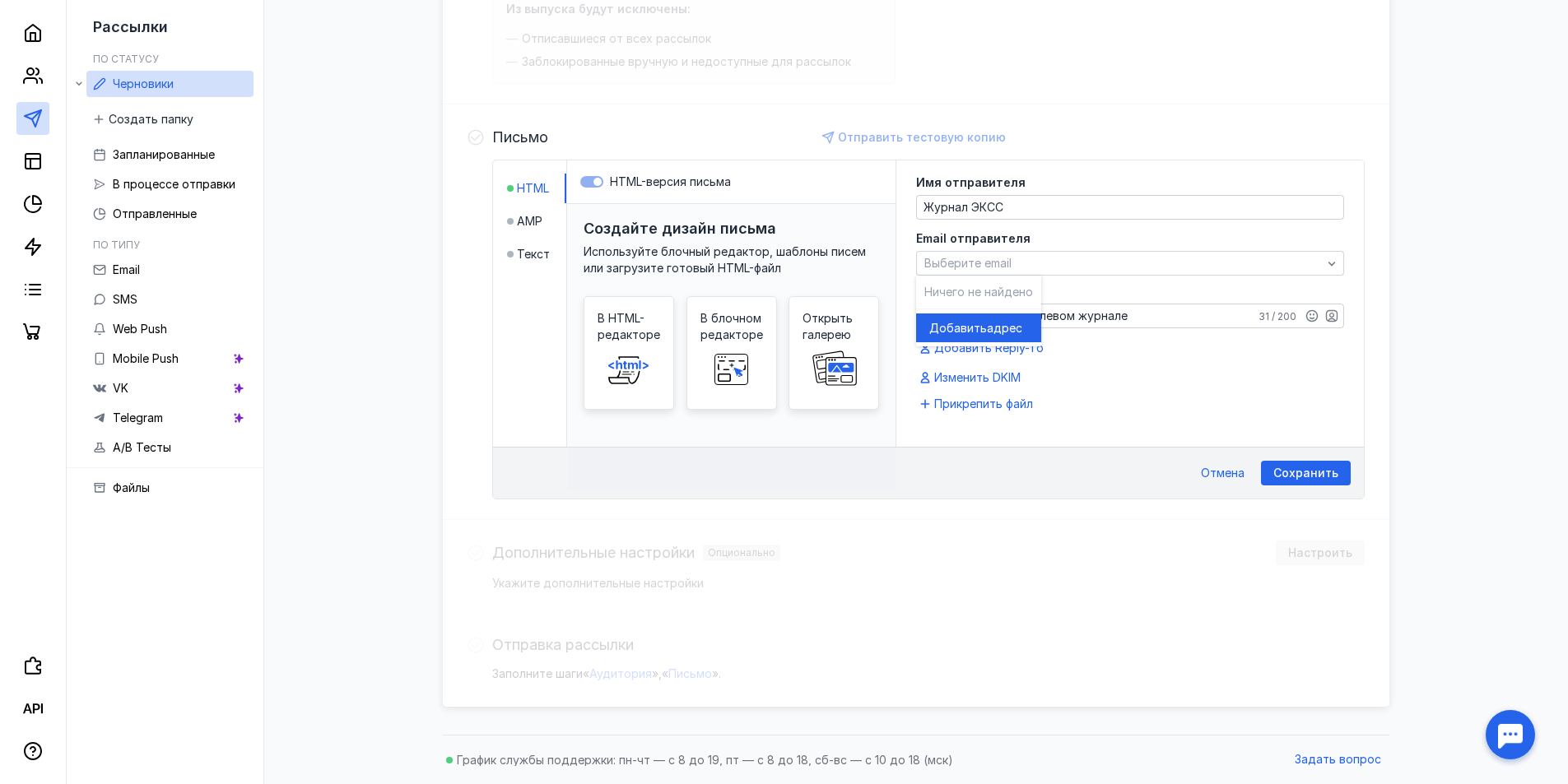
click at [950, 324] on span "Добавить" at bounding box center [958, 328] width 58 height 16
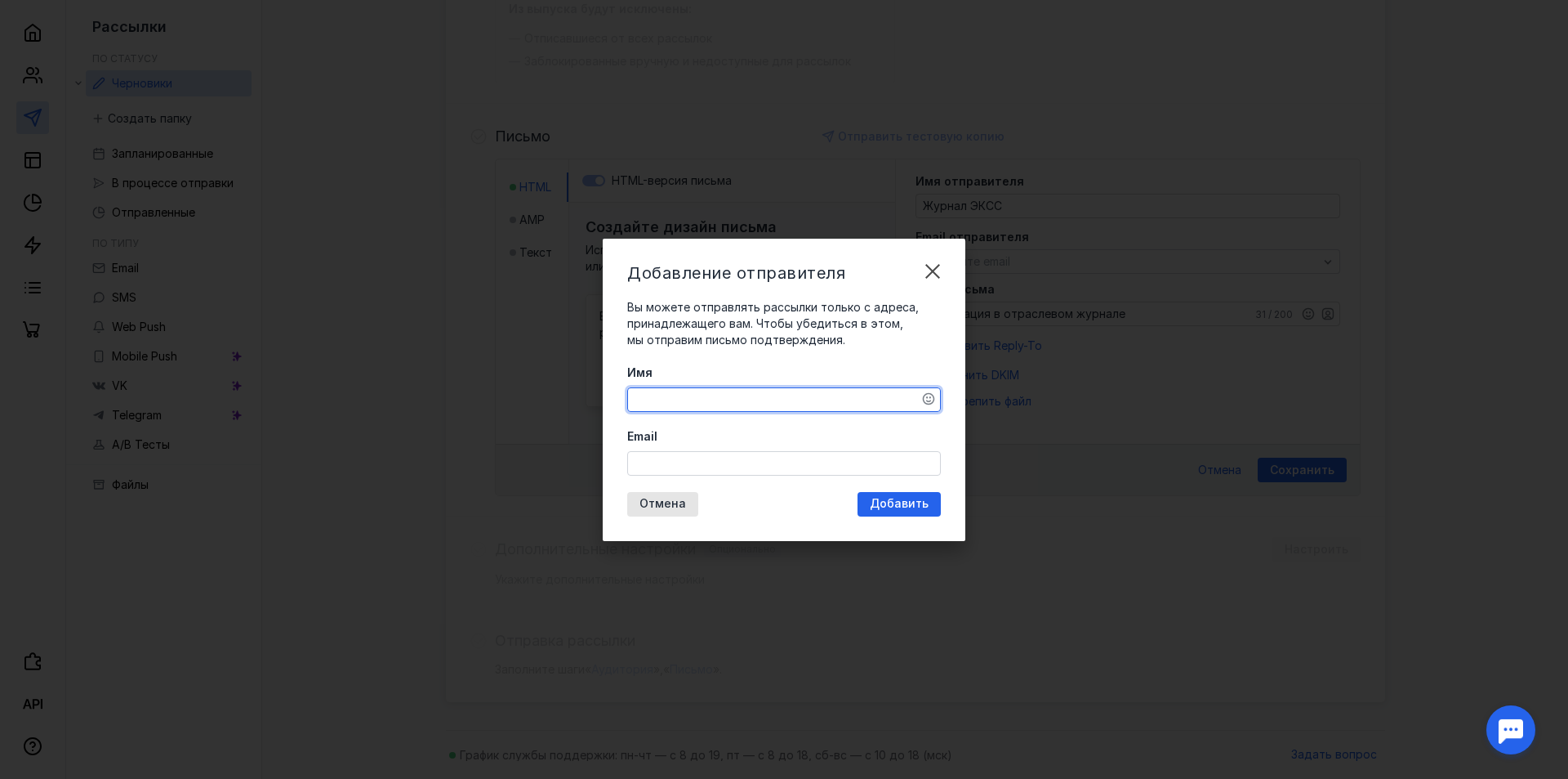
click at [705, 398] on textarea "Имя" at bounding box center [784, 400] width 312 height 23
click at [693, 465] on input "Email" at bounding box center [784, 464] width 312 height 23
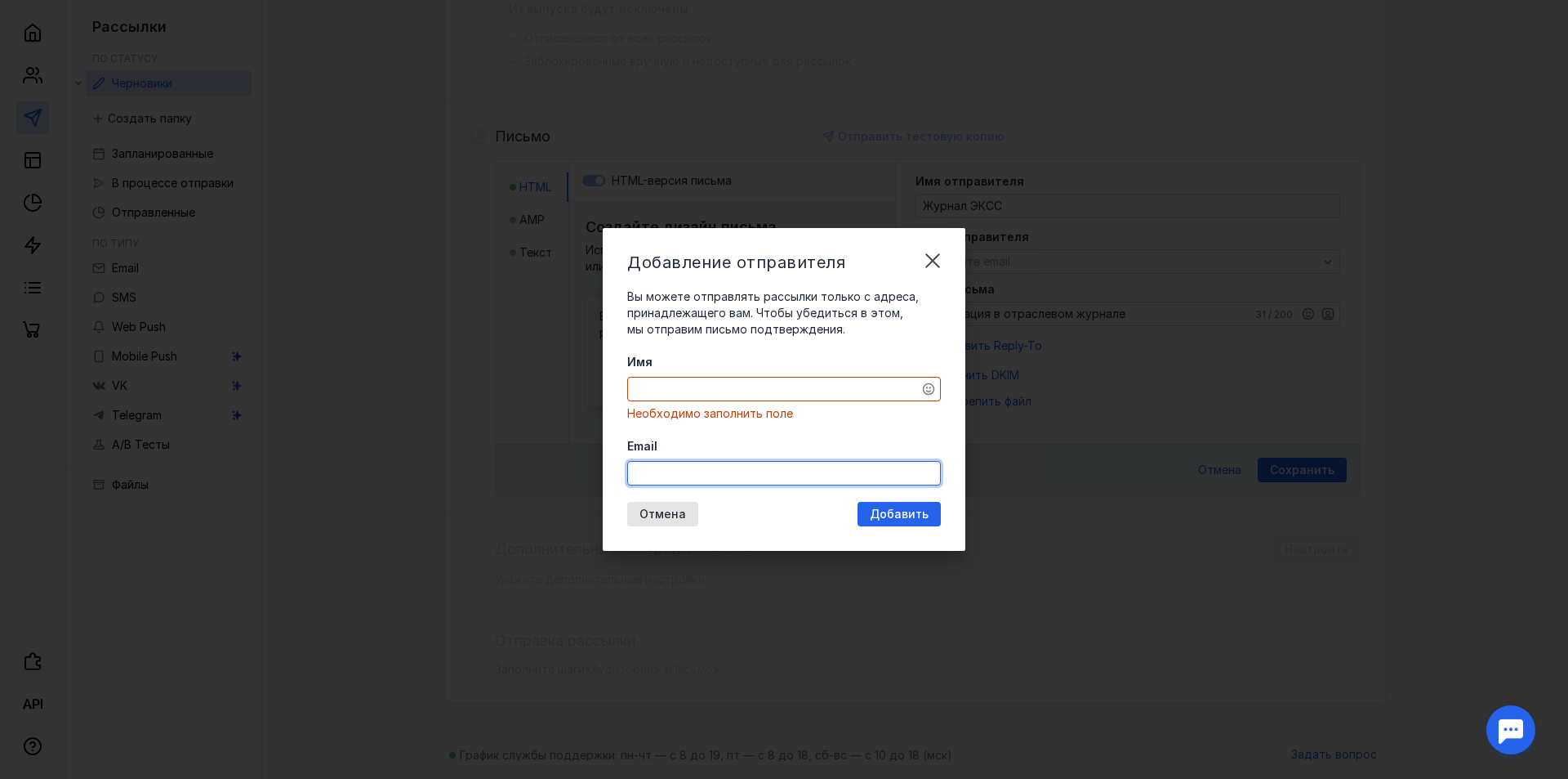
paste input "[EMAIL_ADDRESS][DOMAIN_NAME]"
type input "[EMAIL_ADDRESS][DOMAIN_NAME]"
click at [712, 389] on textarea "Имя" at bounding box center [784, 389] width 312 height 23
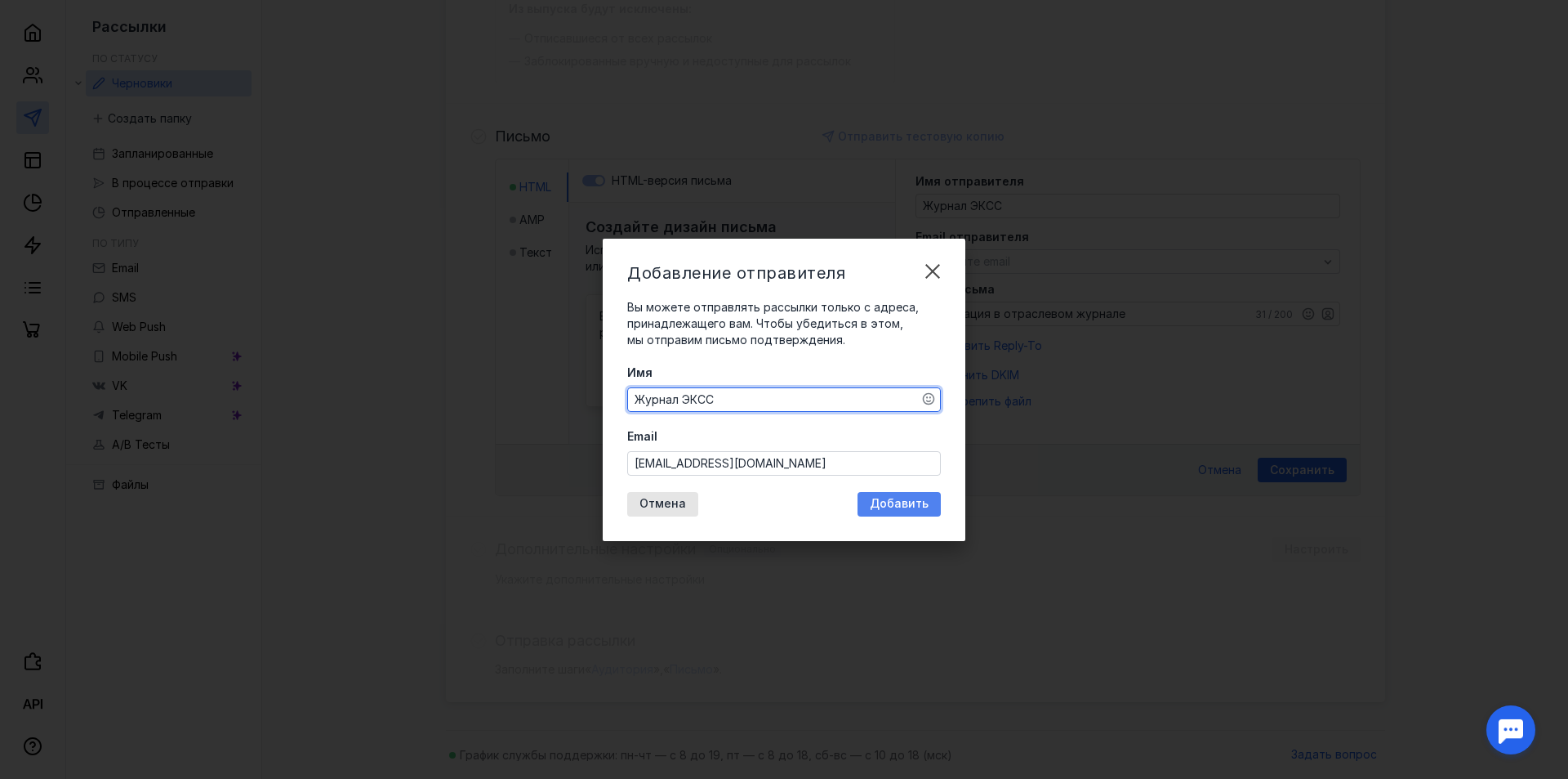
type textarea "Журнал ЭКСС"
click at [884, 497] on span "Добавить" at bounding box center [898, 504] width 58 height 13
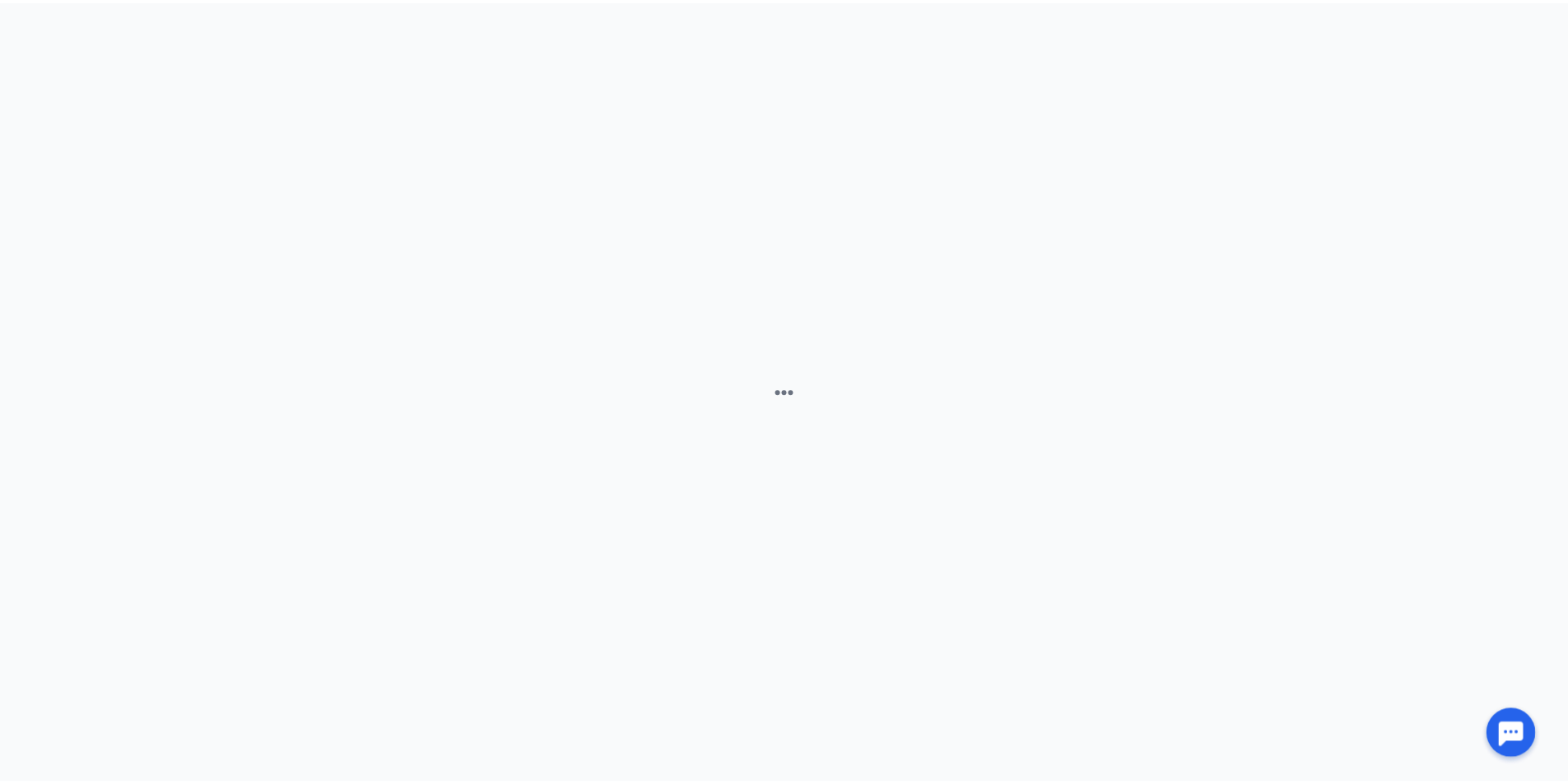
scroll to position [0, 0]
